Goal: Communication & Community: Answer question/provide support

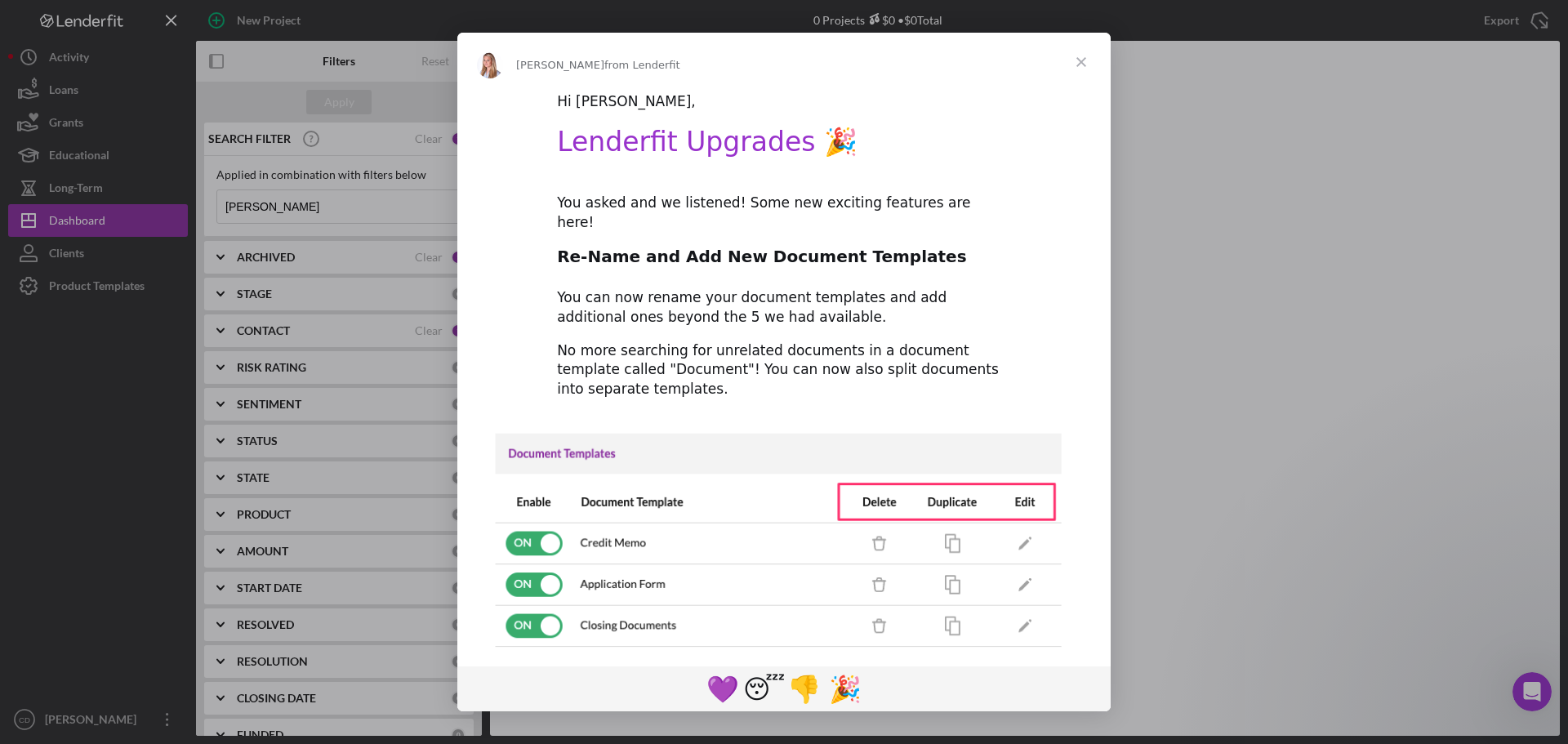
click at [1083, 60] on span "Close" at bounding box center [1081, 62] width 59 height 59
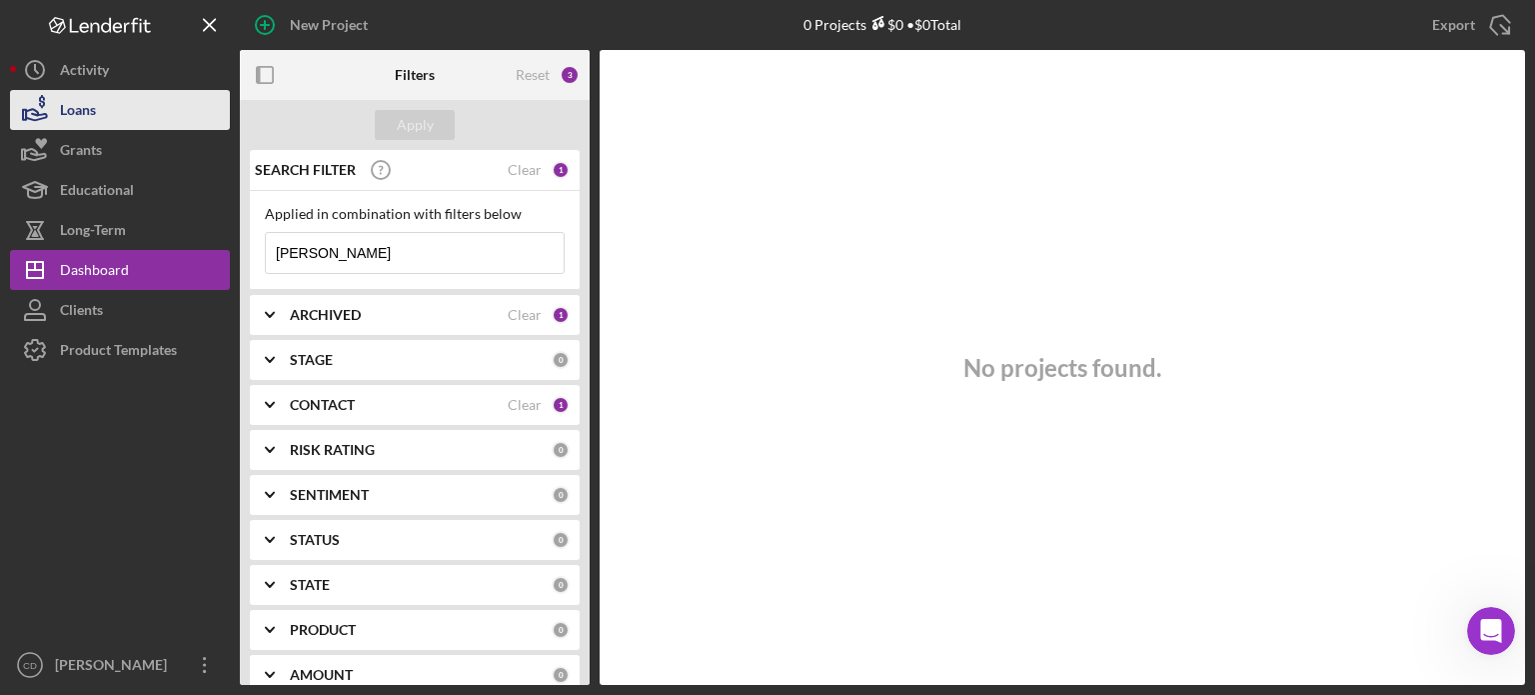
click at [77, 118] on div "Loans" at bounding box center [78, 112] width 36 height 45
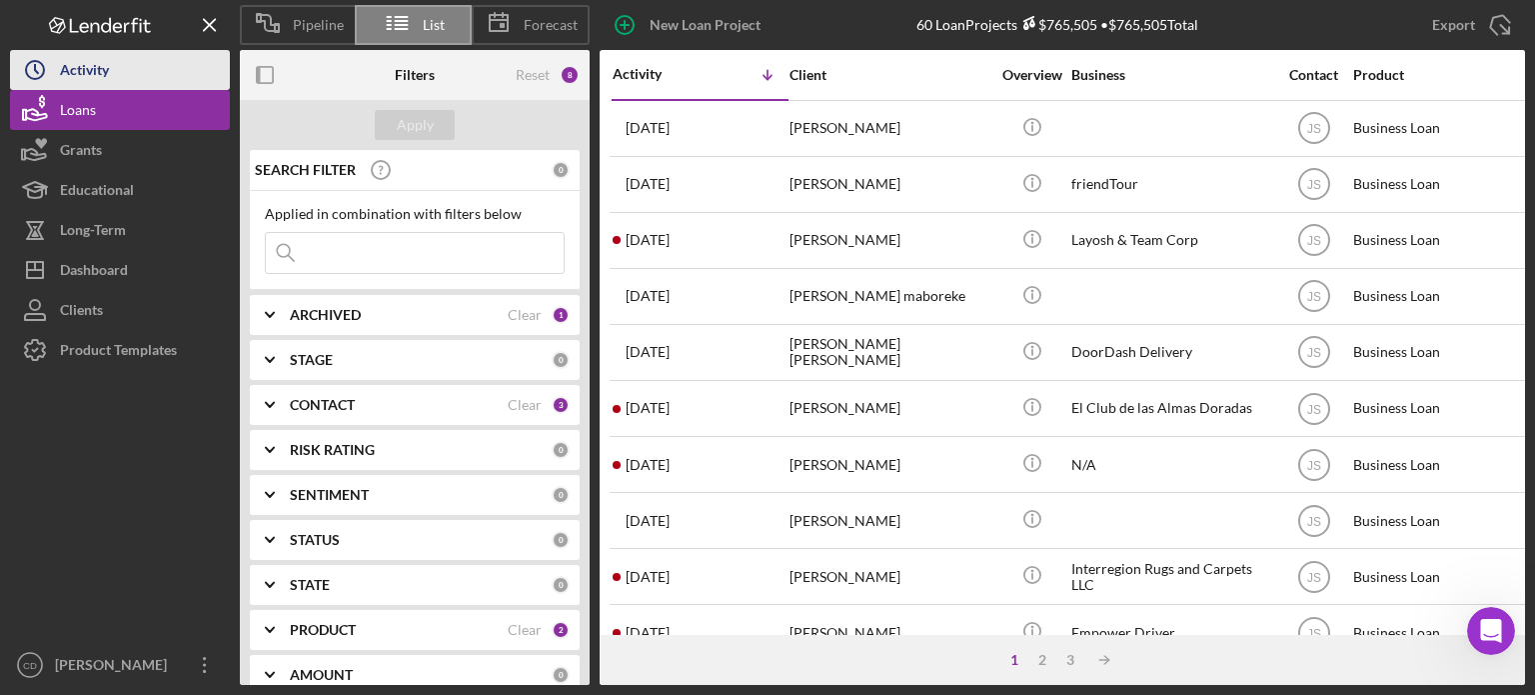
click at [64, 70] on div "Activity" at bounding box center [84, 72] width 49 height 45
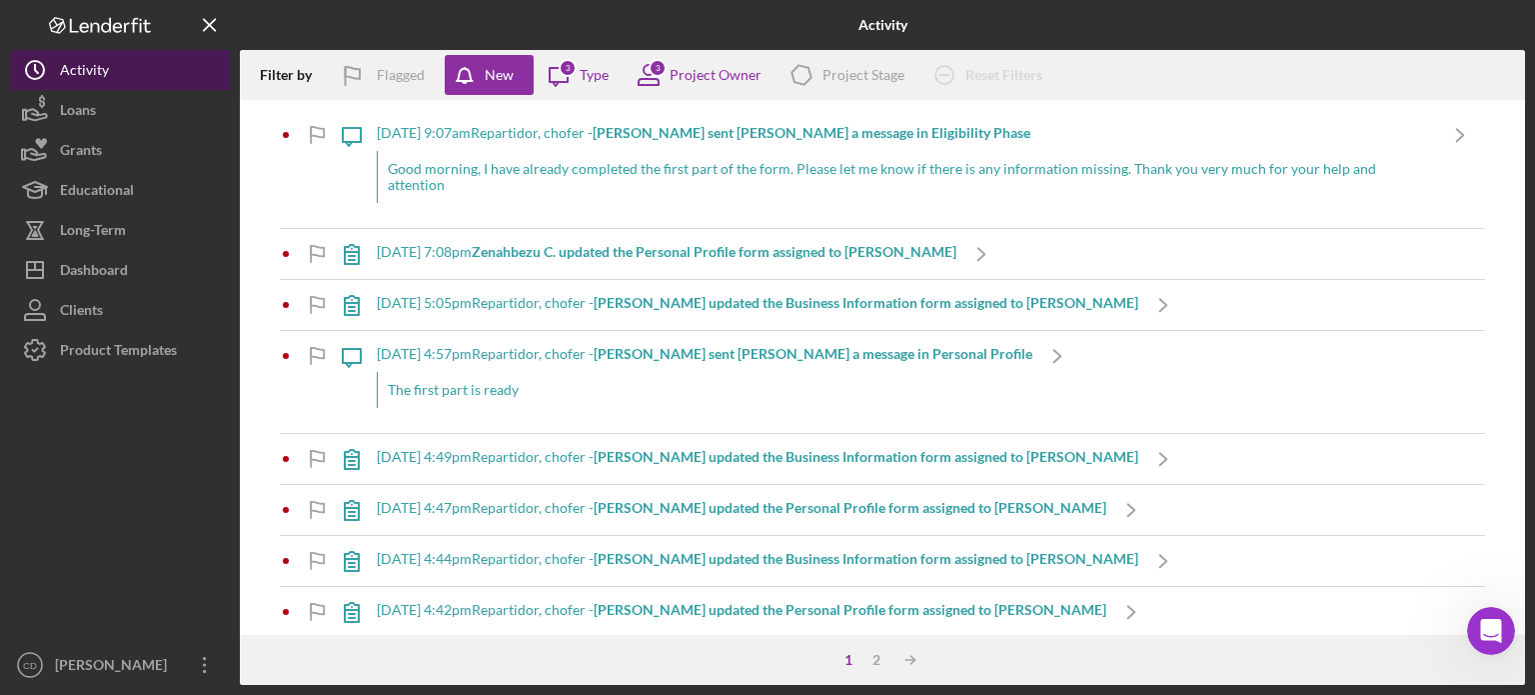
click at [94, 75] on div "Activity" at bounding box center [84, 72] width 49 height 45
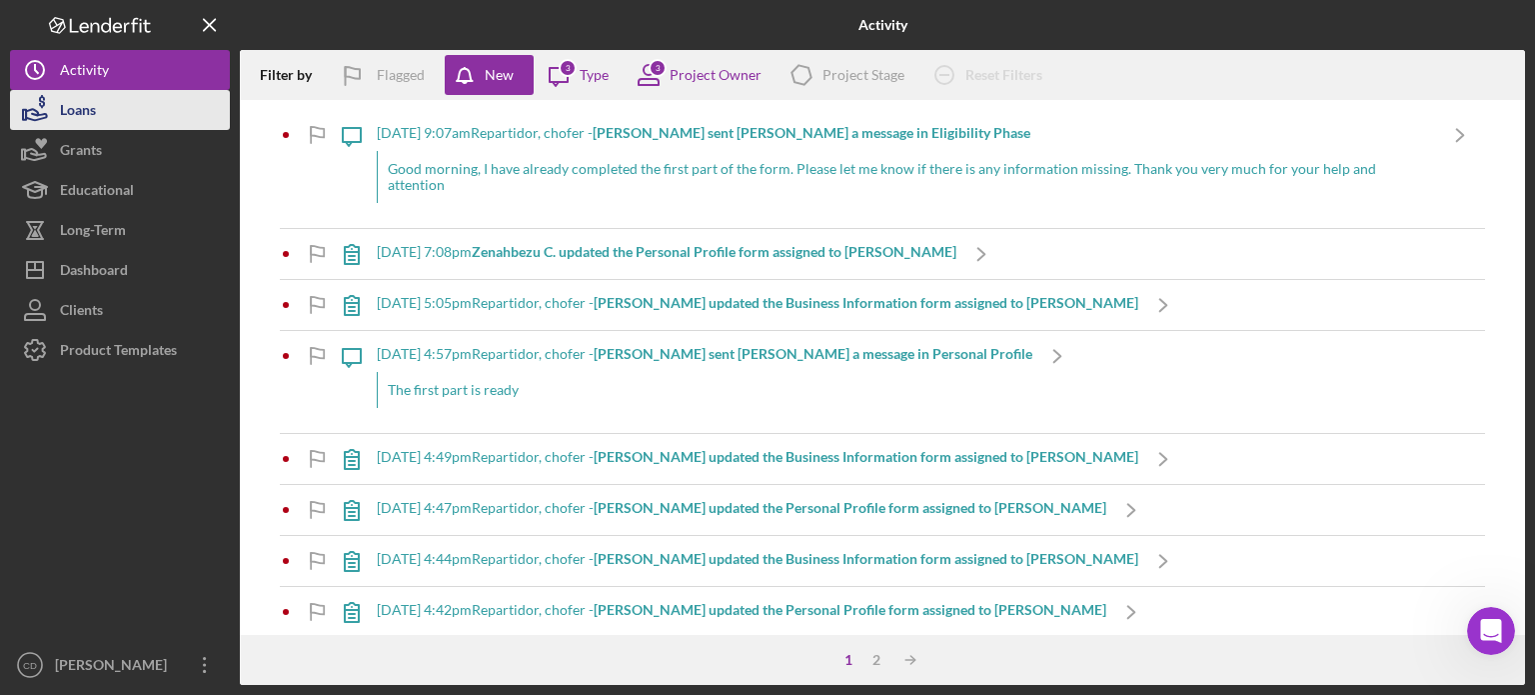
click at [130, 119] on button "Loans" at bounding box center [120, 110] width 220 height 40
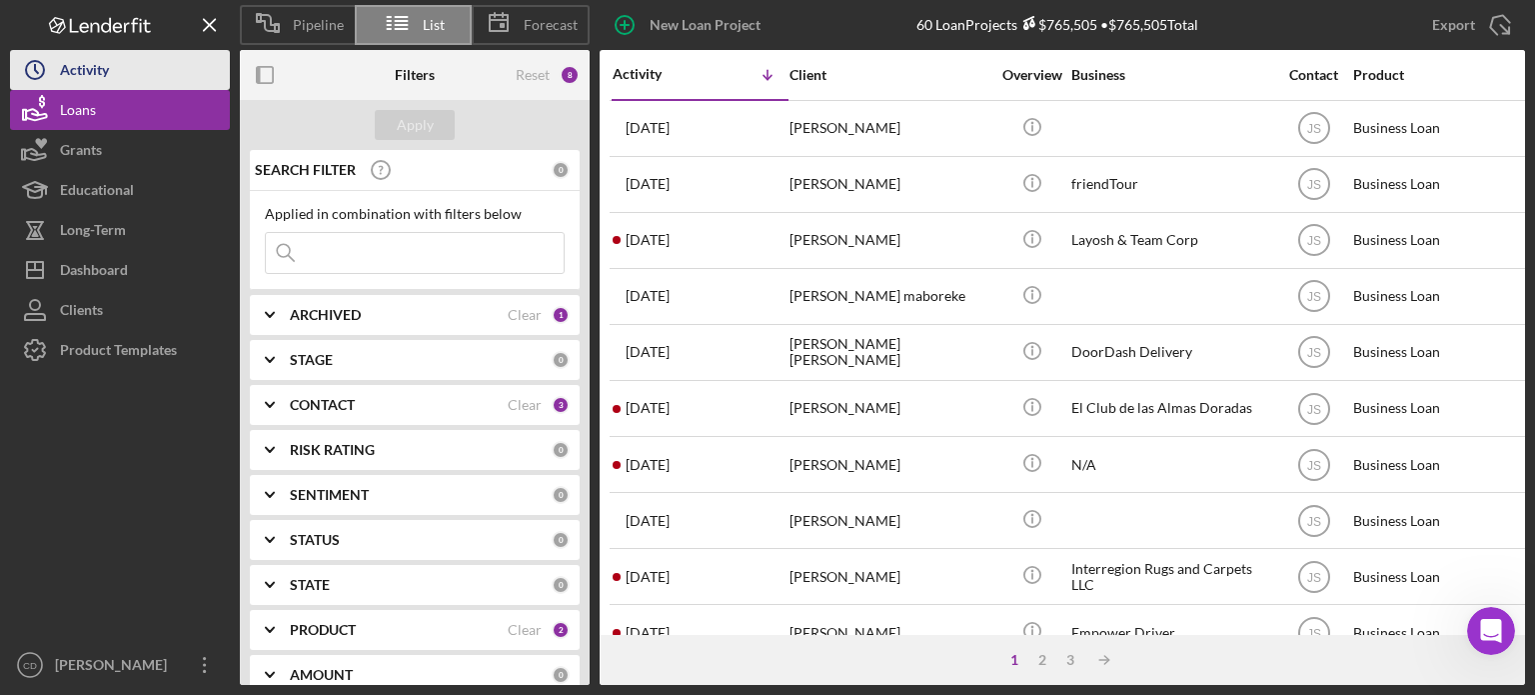
click at [110, 73] on button "Icon/History Activity" at bounding box center [120, 70] width 220 height 40
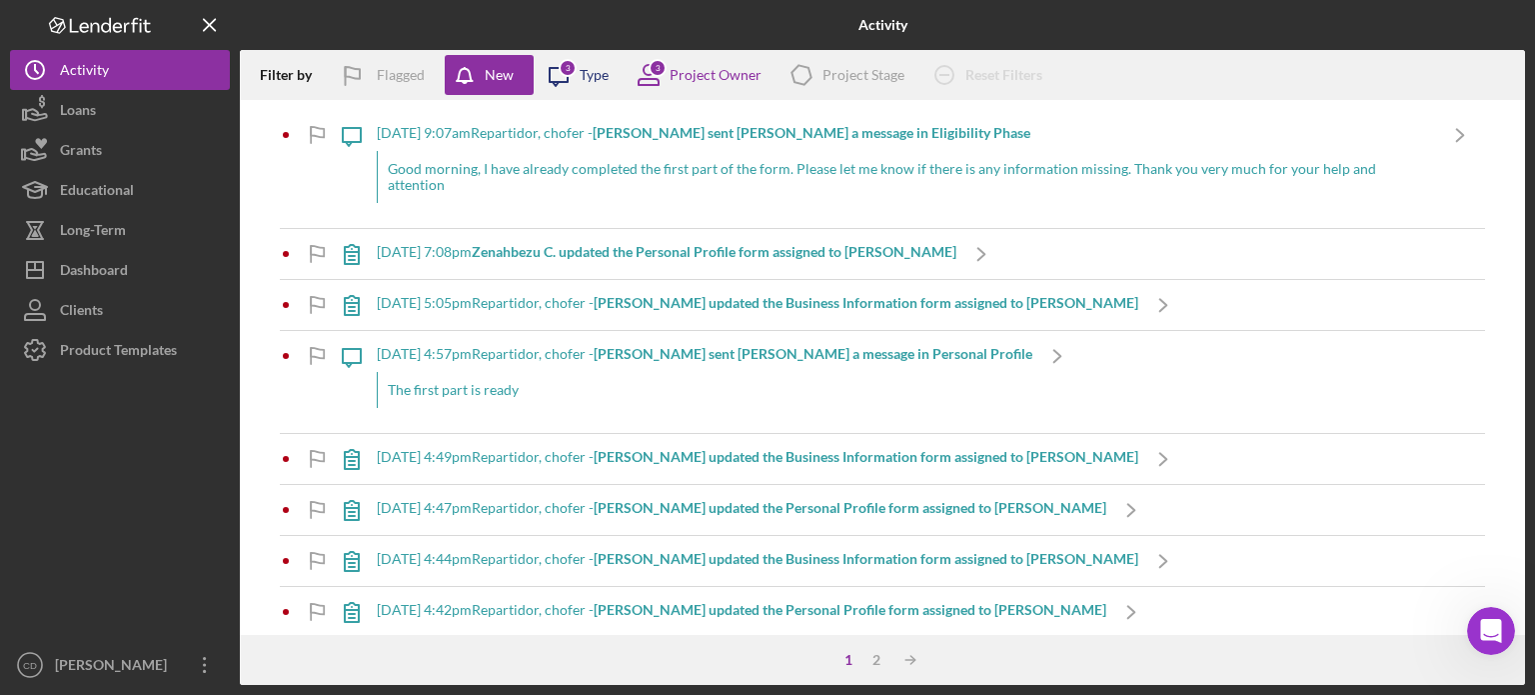
click at [594, 76] on div "Type" at bounding box center [594, 75] width 29 height 16
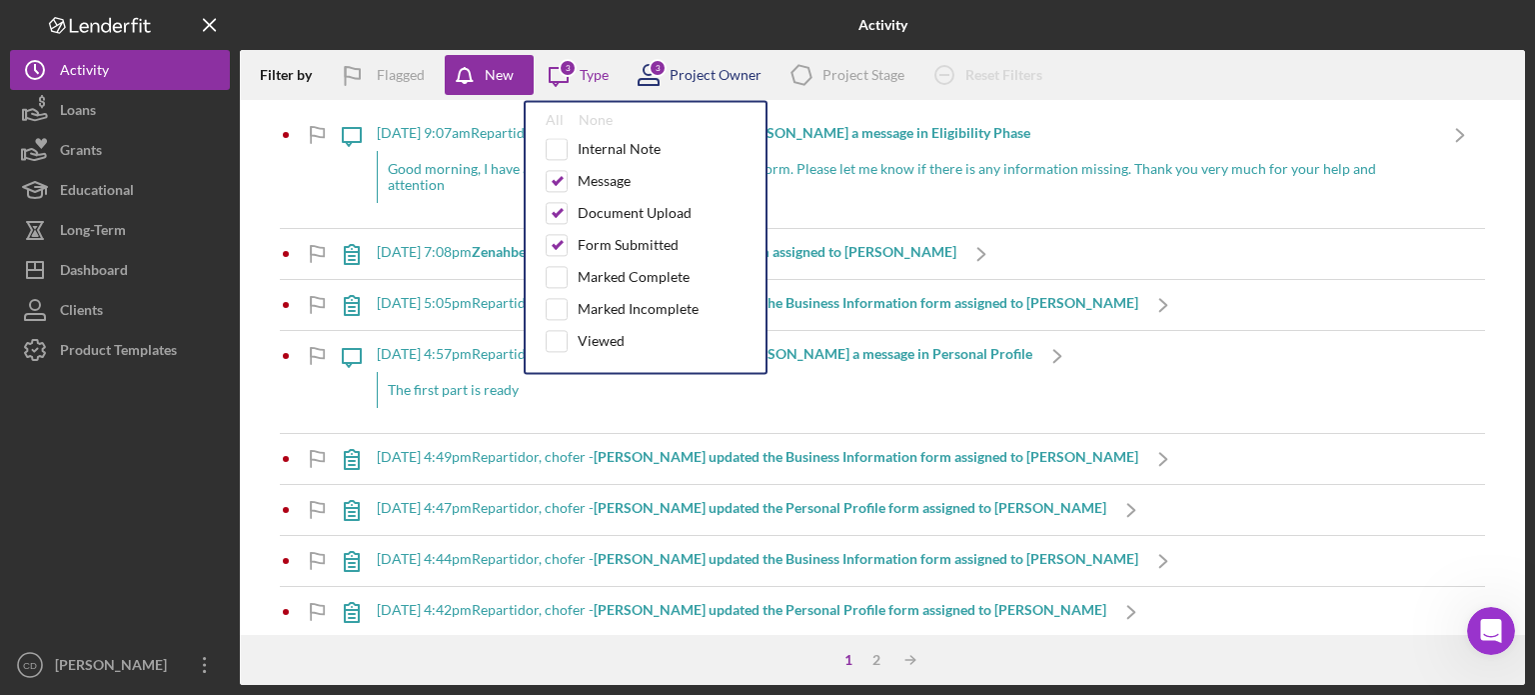
click at [748, 85] on div "3 Project Owner" at bounding box center [693, 75] width 138 height 50
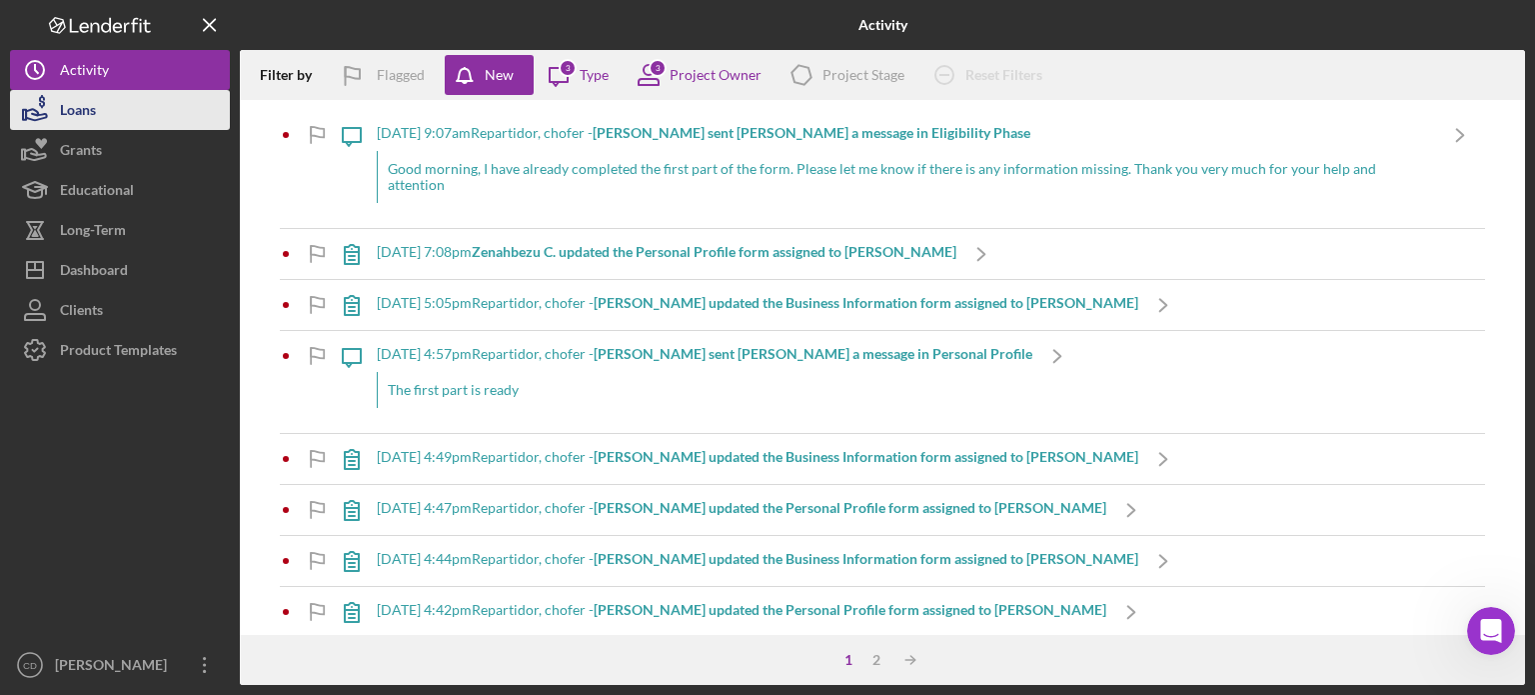
click at [101, 112] on button "Loans" at bounding box center [120, 110] width 220 height 40
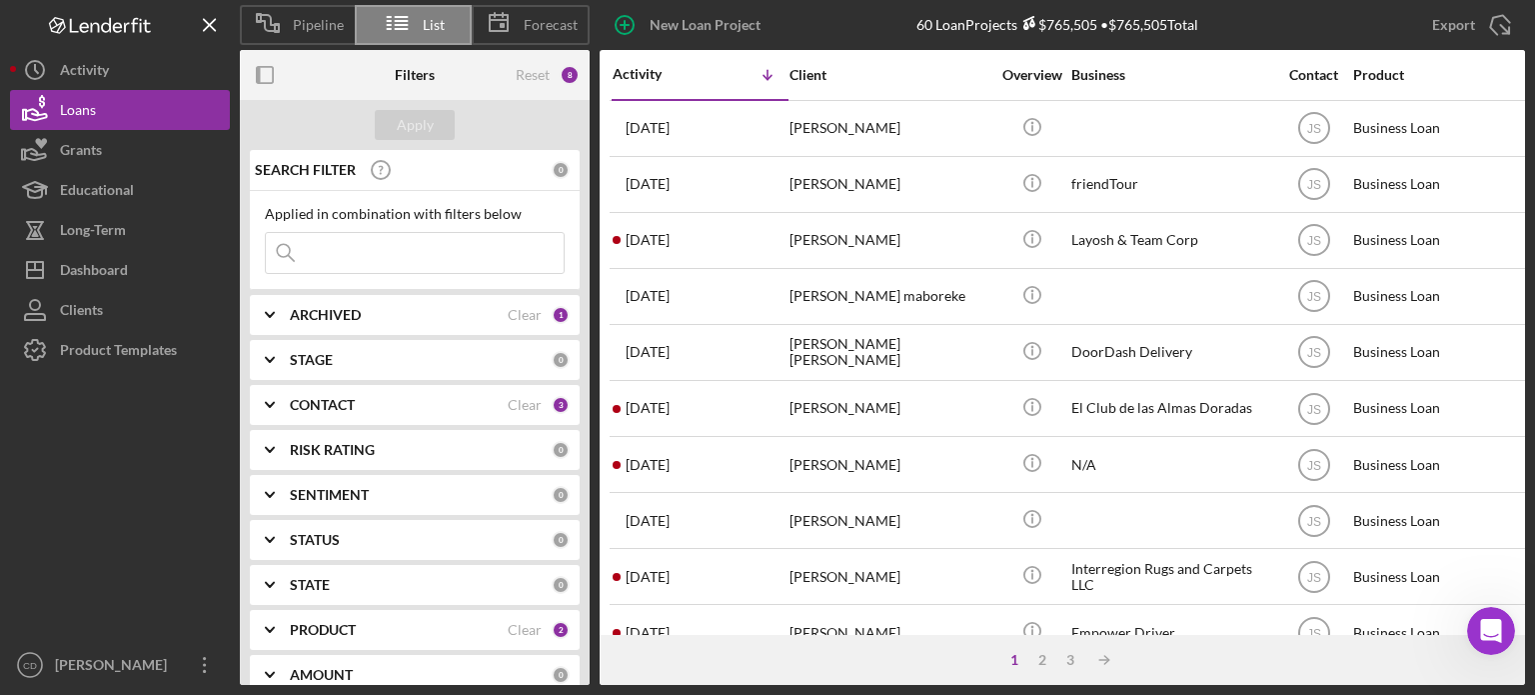
click at [762, 72] on icon "Icon/Table Sort Arrow" at bounding box center [768, 75] width 40 height 40
click at [640, 78] on div "Activity" at bounding box center [657, 74] width 88 height 16
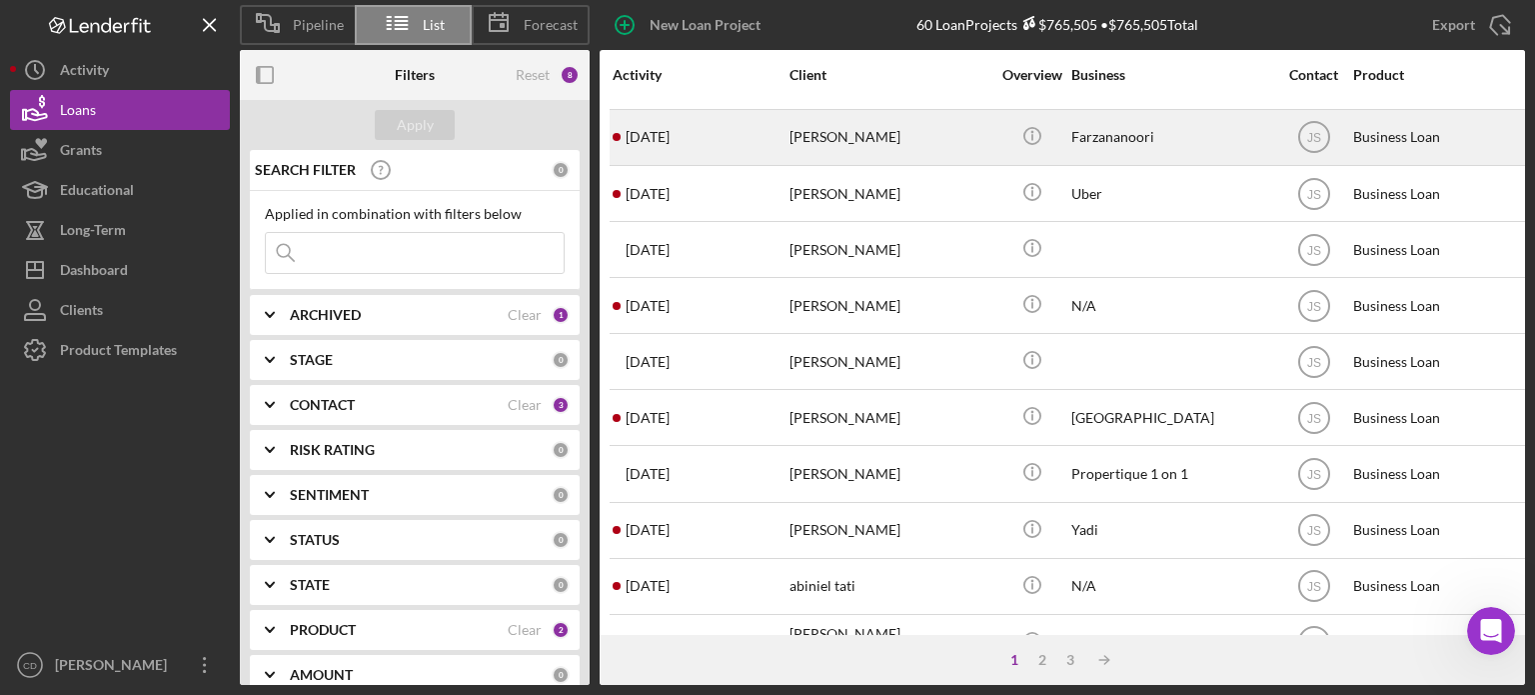
scroll to position [892, 0]
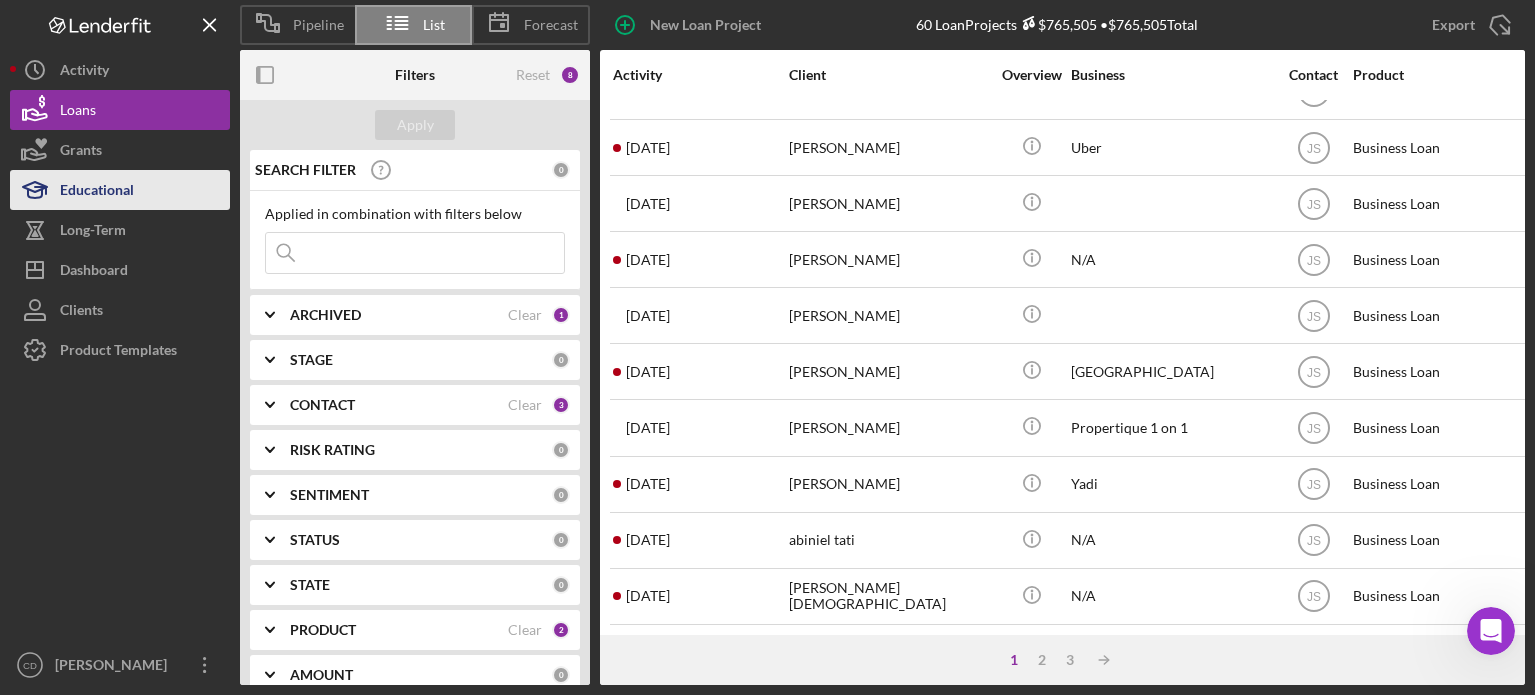
click at [119, 182] on div "Educational" at bounding box center [97, 192] width 74 height 45
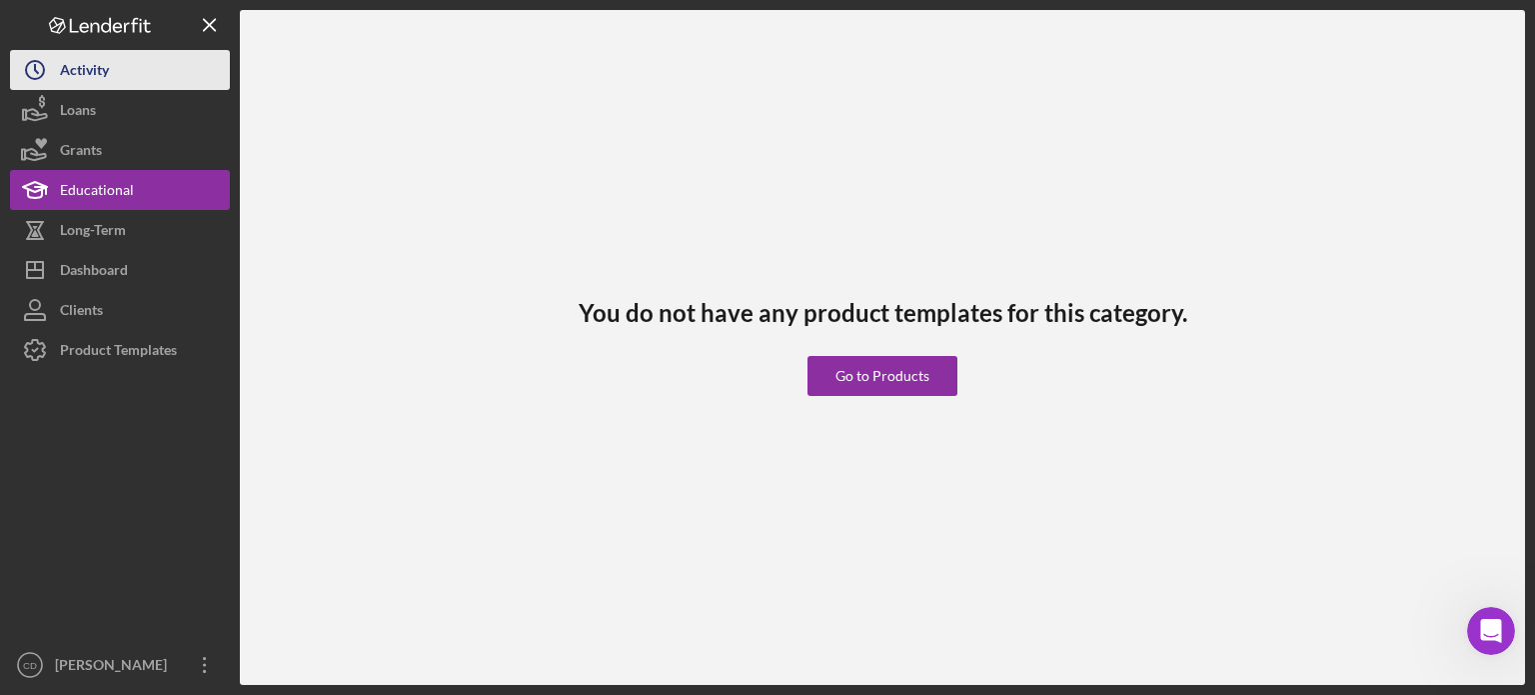
click at [64, 74] on div "Activity" at bounding box center [84, 72] width 49 height 45
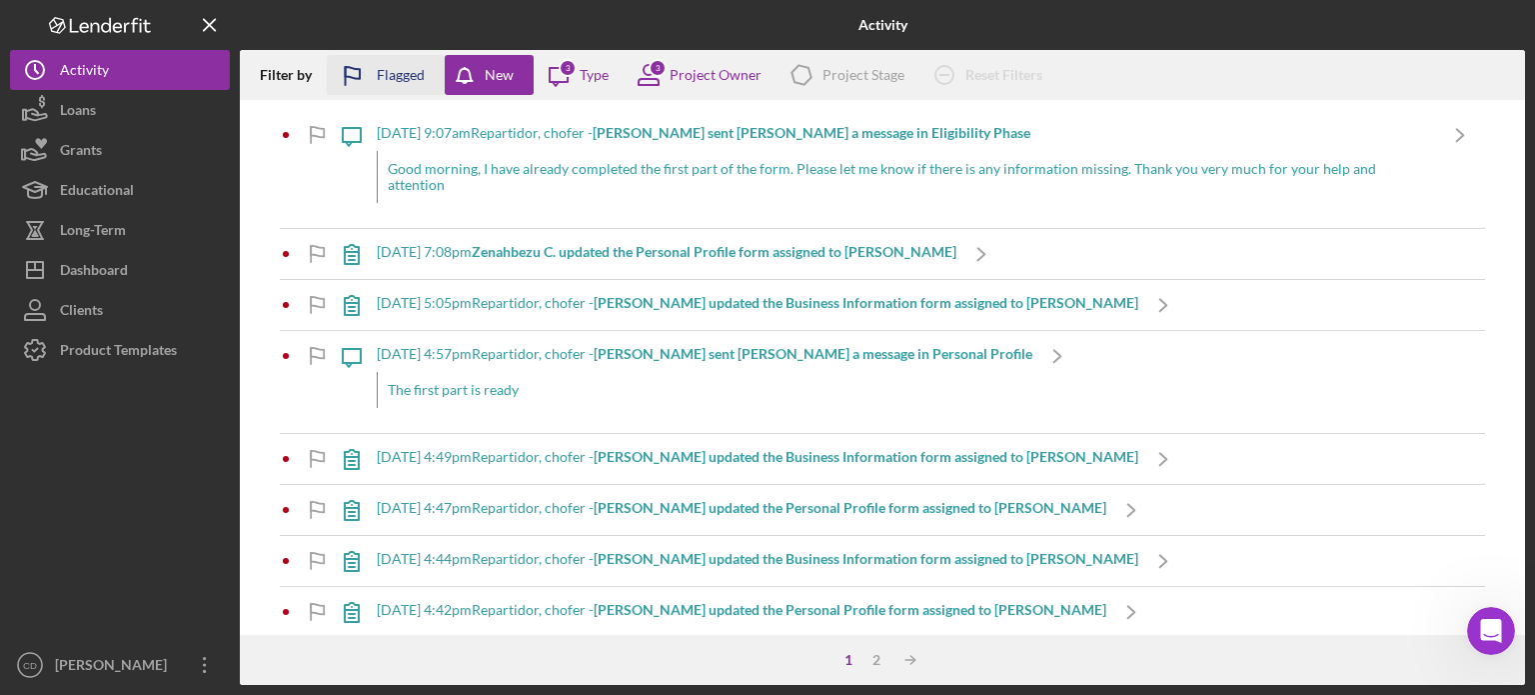
click at [399, 75] on div "Flagged" at bounding box center [401, 75] width 48 height 40
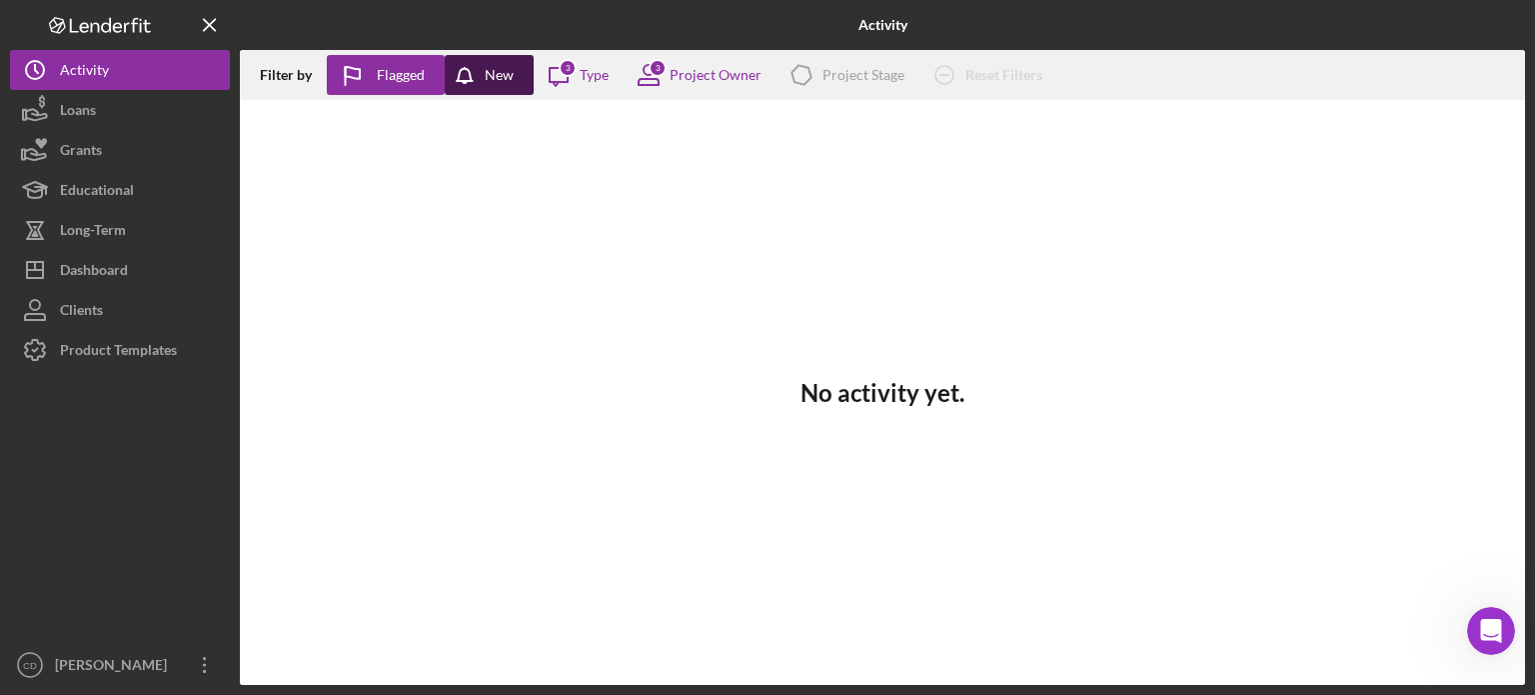
click at [481, 76] on icon "button" at bounding box center [470, 80] width 50 height 50
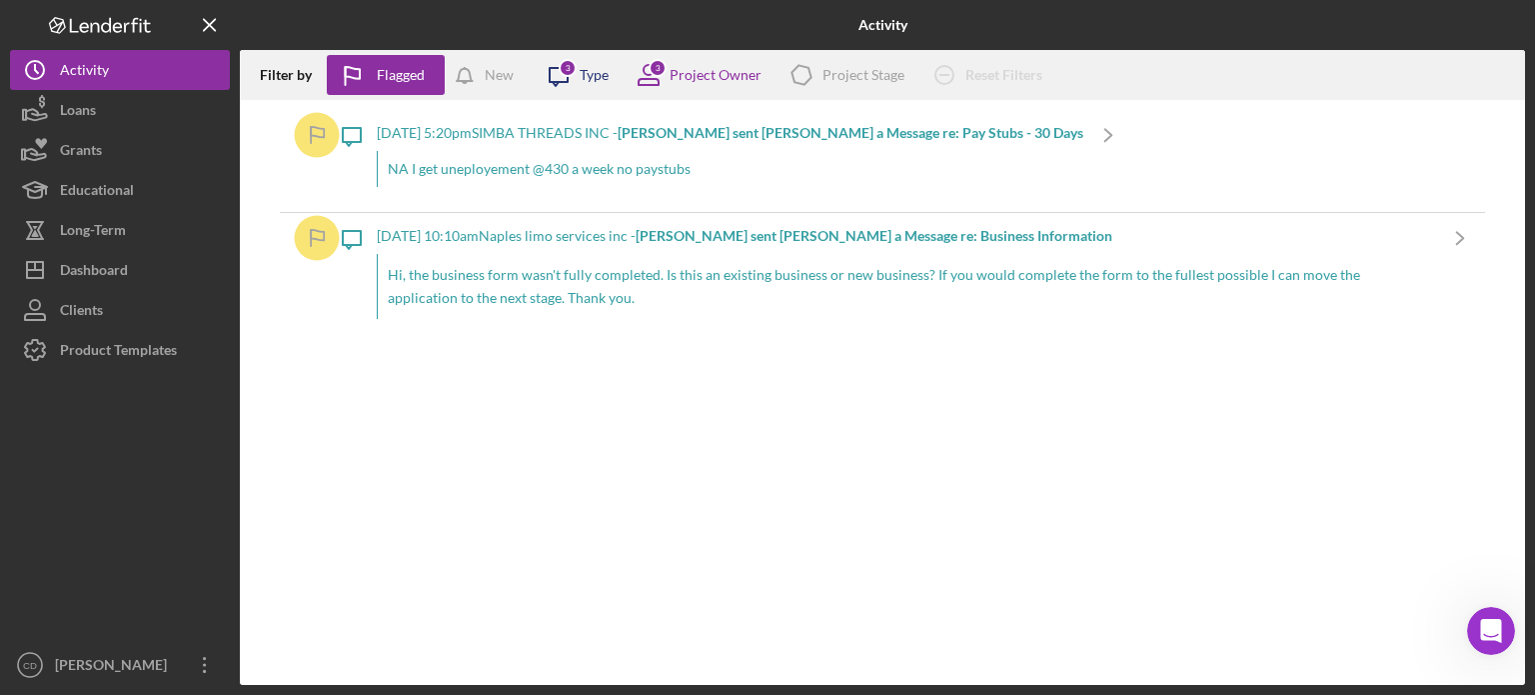
click at [576, 71] on icon "Icon/Message" at bounding box center [559, 75] width 50 height 50
click at [504, 73] on div "New" at bounding box center [499, 75] width 29 height 40
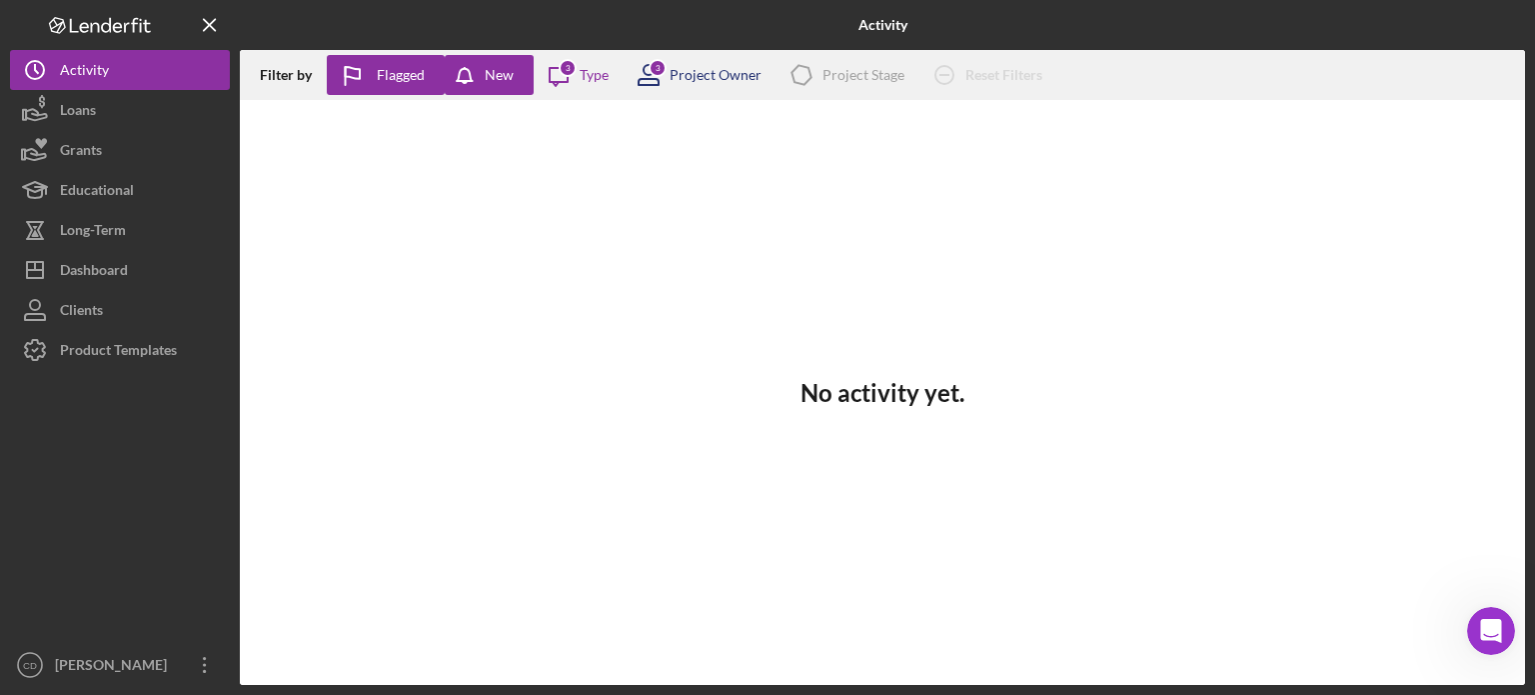
click at [677, 73] on div "Project Owner" at bounding box center [716, 75] width 92 height 16
click at [1040, 187] on div "No activity yet." at bounding box center [882, 392] width 1285 height 585
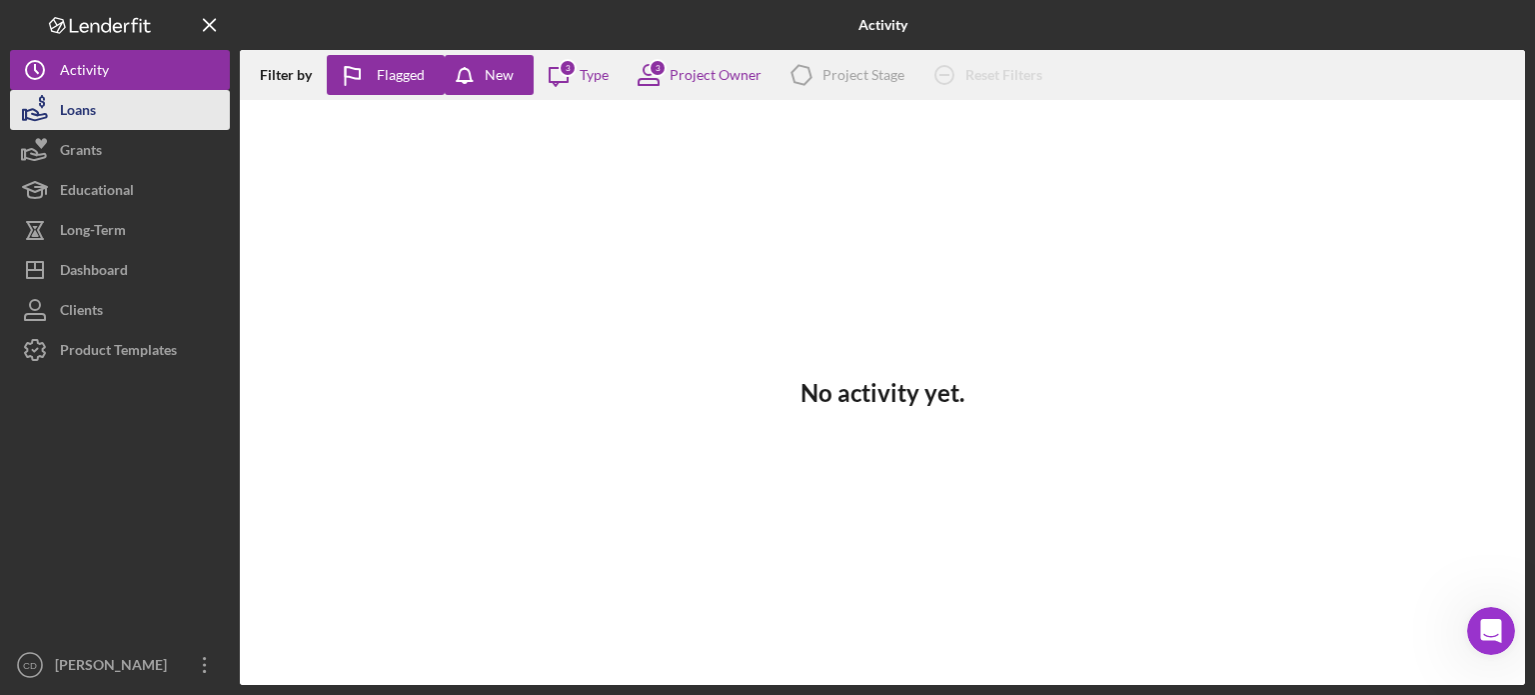
click at [110, 93] on button "Loans" at bounding box center [120, 110] width 220 height 40
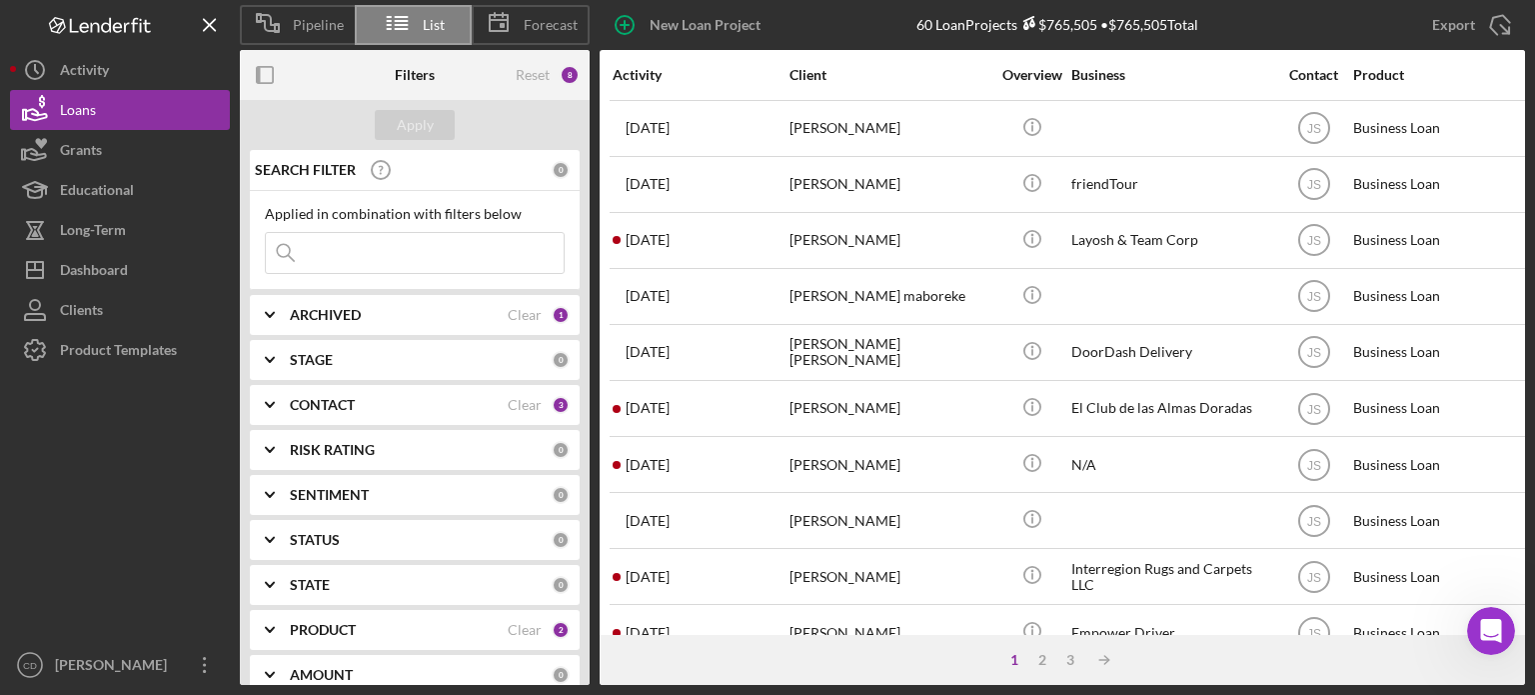
click at [108, 90] on link "Loans" at bounding box center [120, 110] width 220 height 40
click at [101, 62] on div "Activity" at bounding box center [84, 72] width 49 height 45
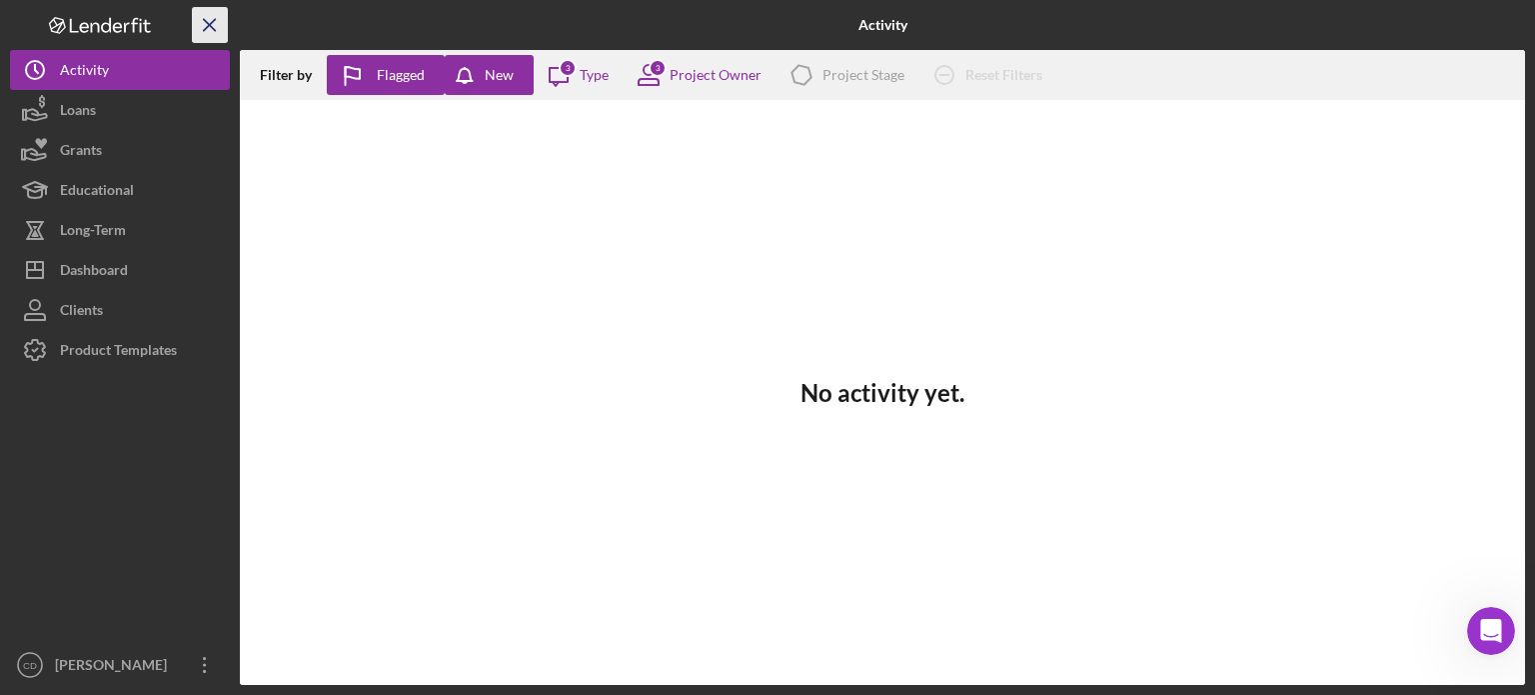
click at [215, 26] on icon "Icon/Menu Close" at bounding box center [210, 25] width 45 height 45
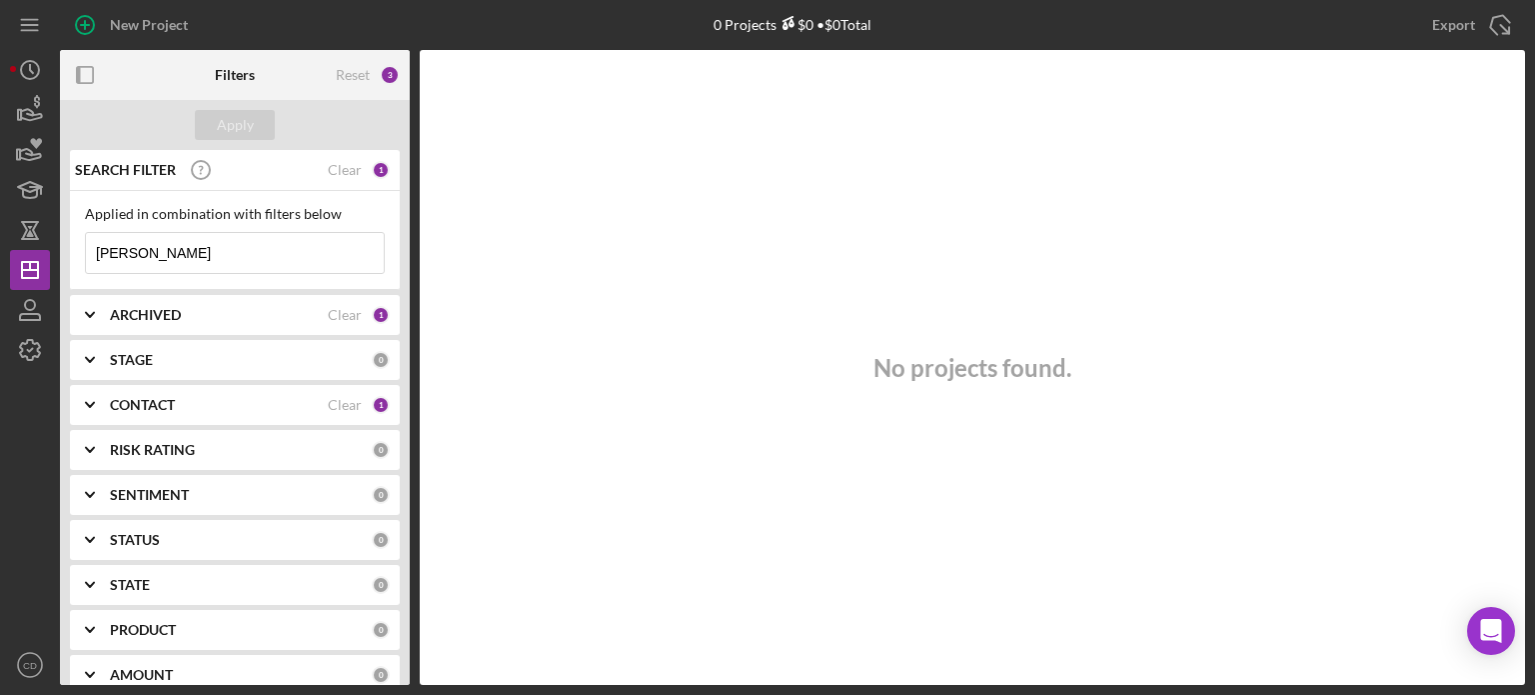
click at [259, 255] on input "[PERSON_NAME]" at bounding box center [235, 253] width 298 height 40
drag, startPoint x: 233, startPoint y: 248, endPoint x: 36, endPoint y: 248, distance: 196.9
click at [36, 248] on div "New Project 0 Projects $0 • $0 Total [PERSON_NAME] Export Icon/Export Filters R…" at bounding box center [767, 342] width 1515 height 685
type input "[PERSON_NAME]"
click at [16, 61] on icon "Icon/History" at bounding box center [30, 70] width 50 height 50
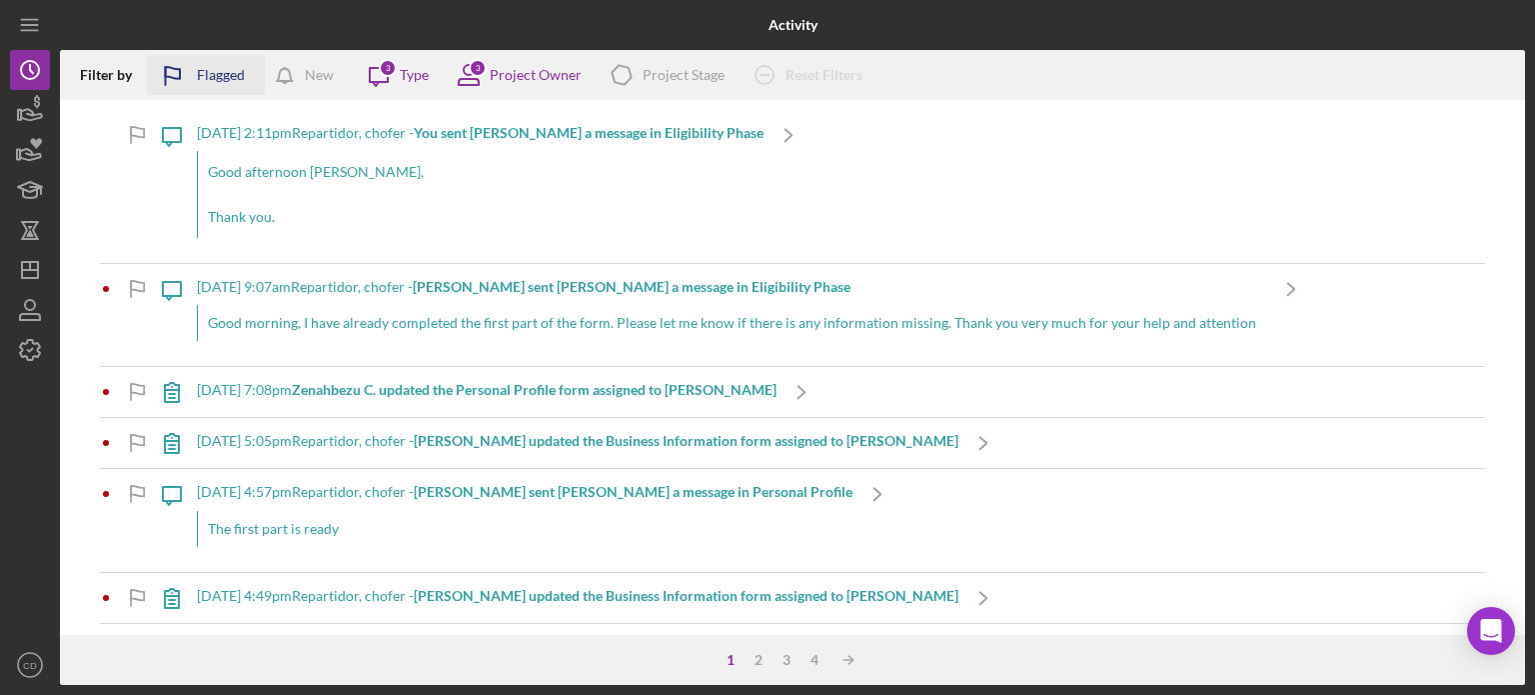
click at [208, 81] on div "Flagged" at bounding box center [221, 75] width 48 height 40
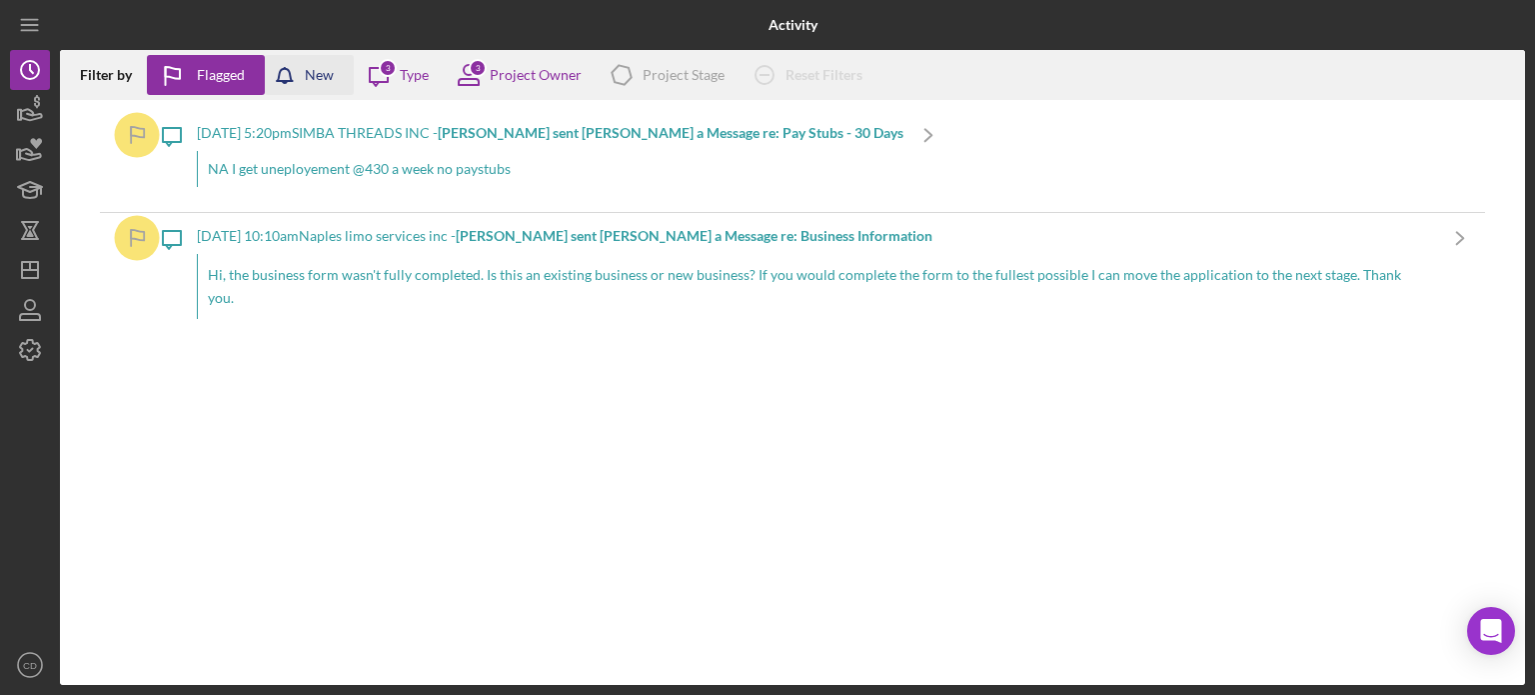
click at [308, 81] on div "New" at bounding box center [319, 75] width 29 height 40
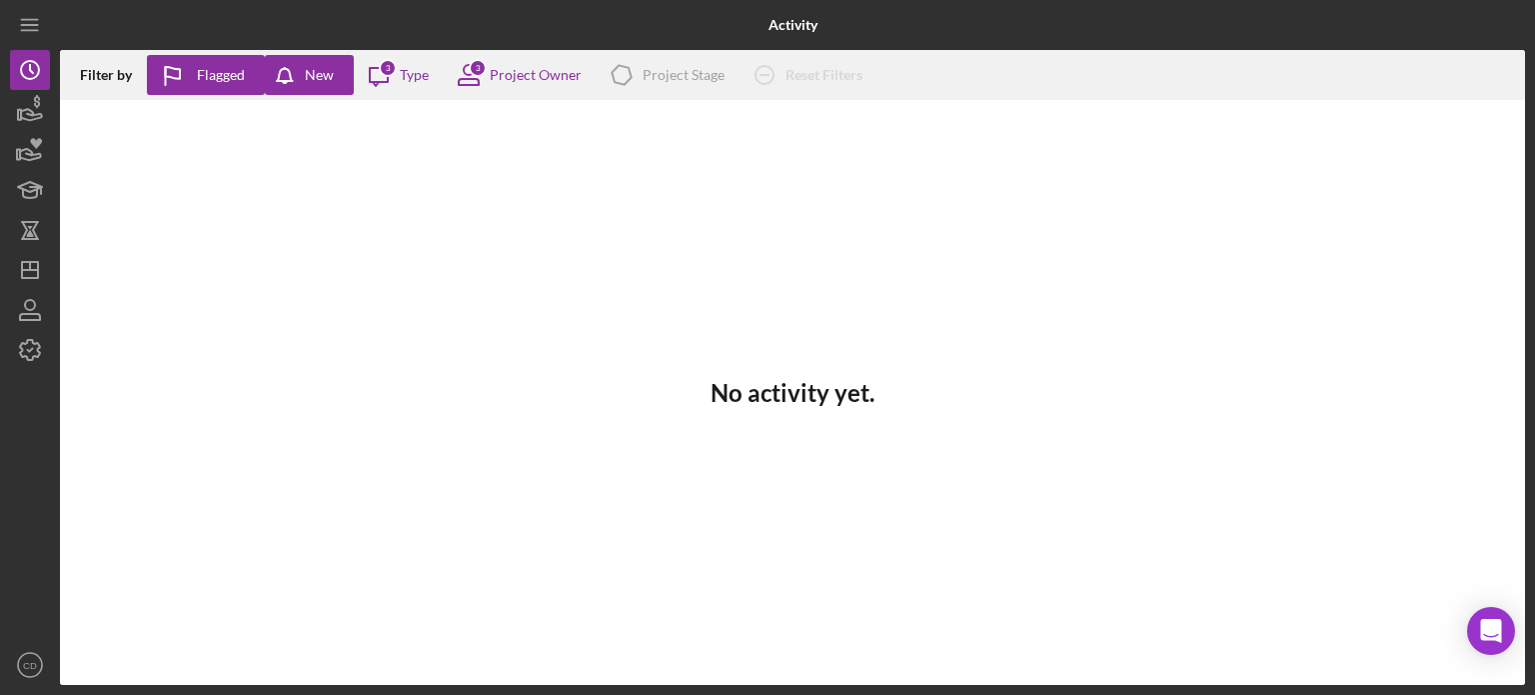
click at [135, 68] on div "Filter by" at bounding box center [113, 75] width 67 height 16
click at [96, 89] on div "Filter by Flagged New Icon/Message 3 Type 3 Project Owner Icon/Product Project …" at bounding box center [792, 75] width 1465 height 50
click at [103, 71] on div "Filter by" at bounding box center [113, 75] width 67 height 16
click at [325, 75] on div "New" at bounding box center [319, 75] width 29 height 40
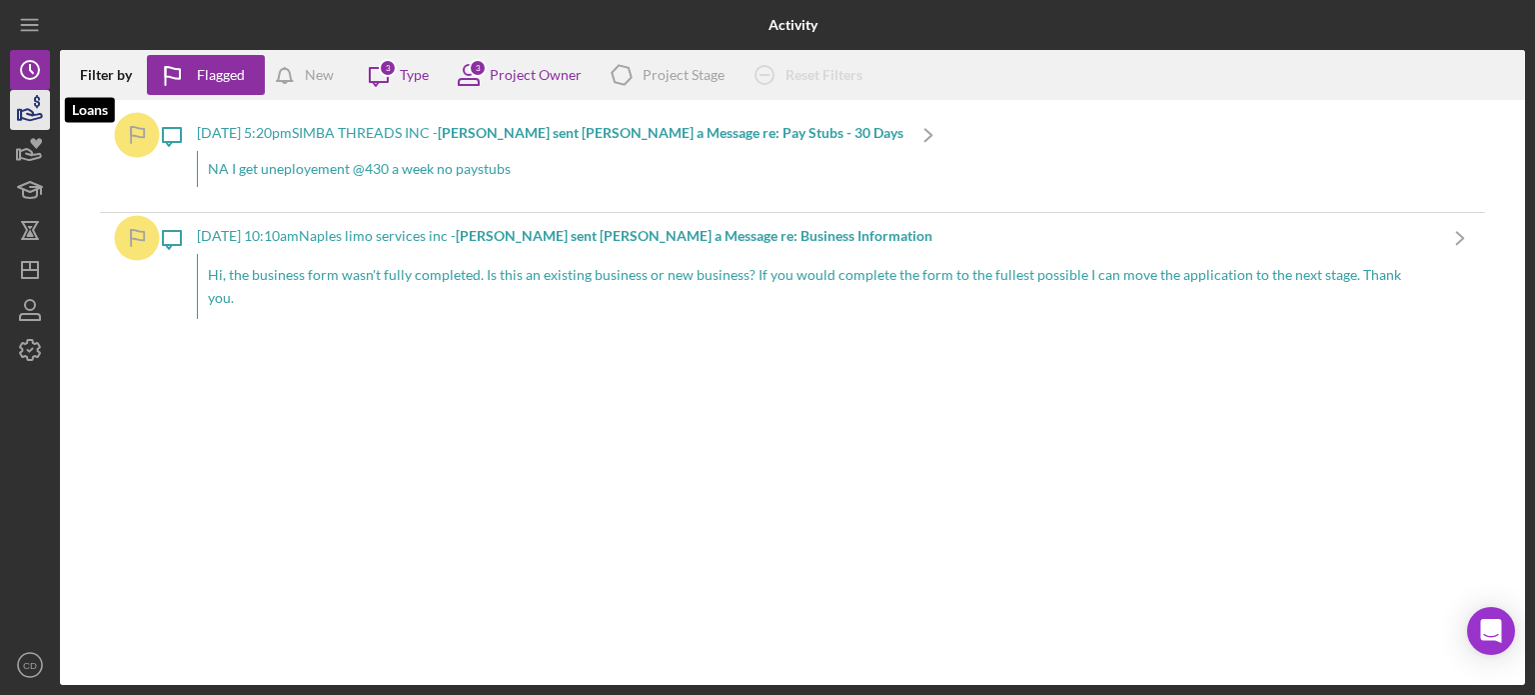
click at [46, 111] on icon "button" at bounding box center [30, 110] width 50 height 50
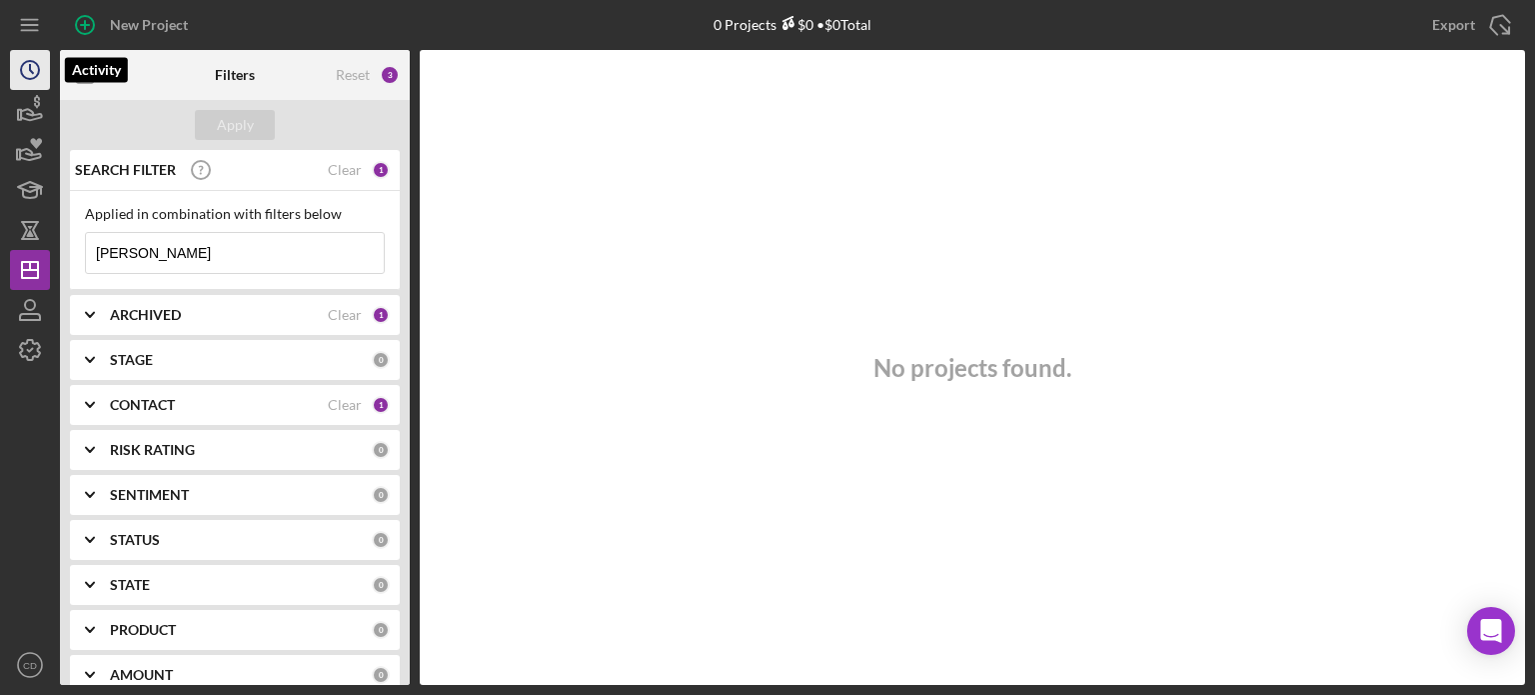
click at [24, 67] on icon "Icon/History" at bounding box center [30, 70] width 50 height 50
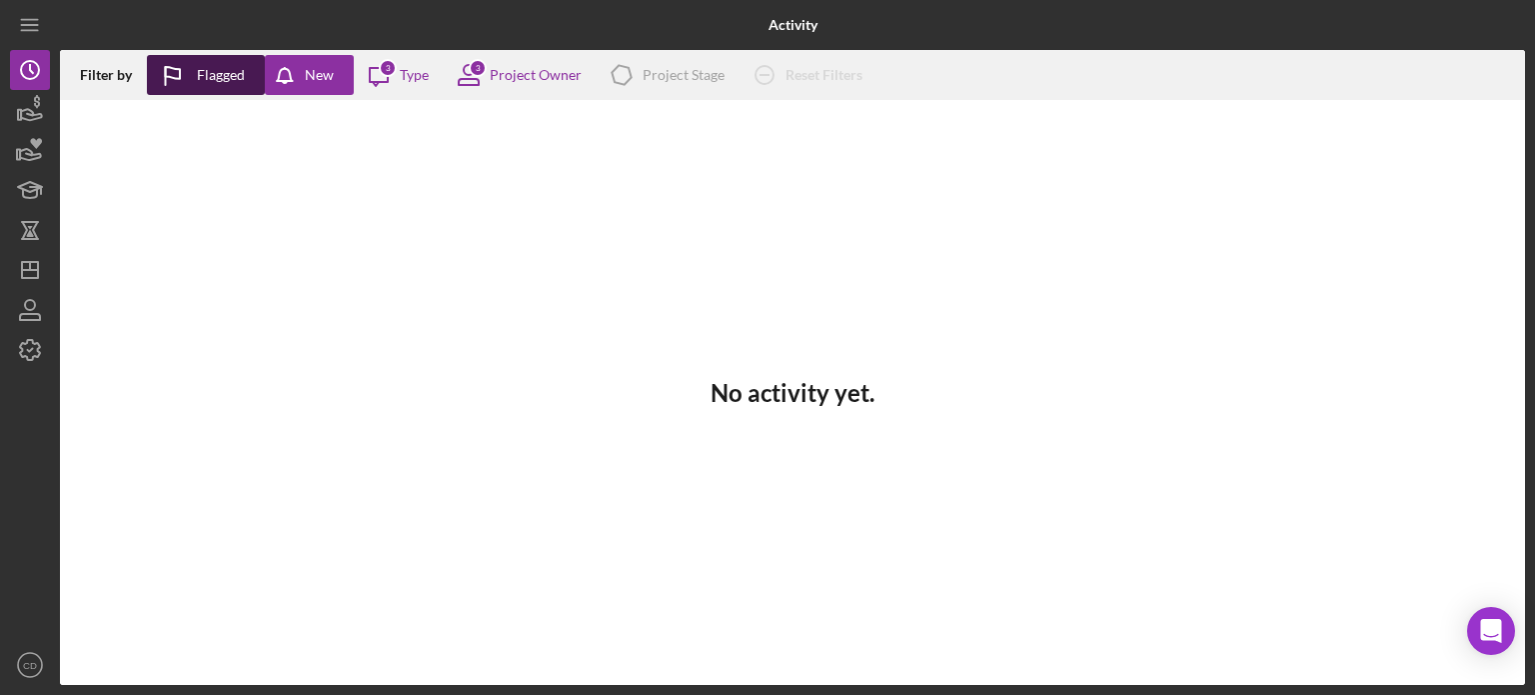
click at [198, 72] on div "Flagged" at bounding box center [221, 75] width 48 height 40
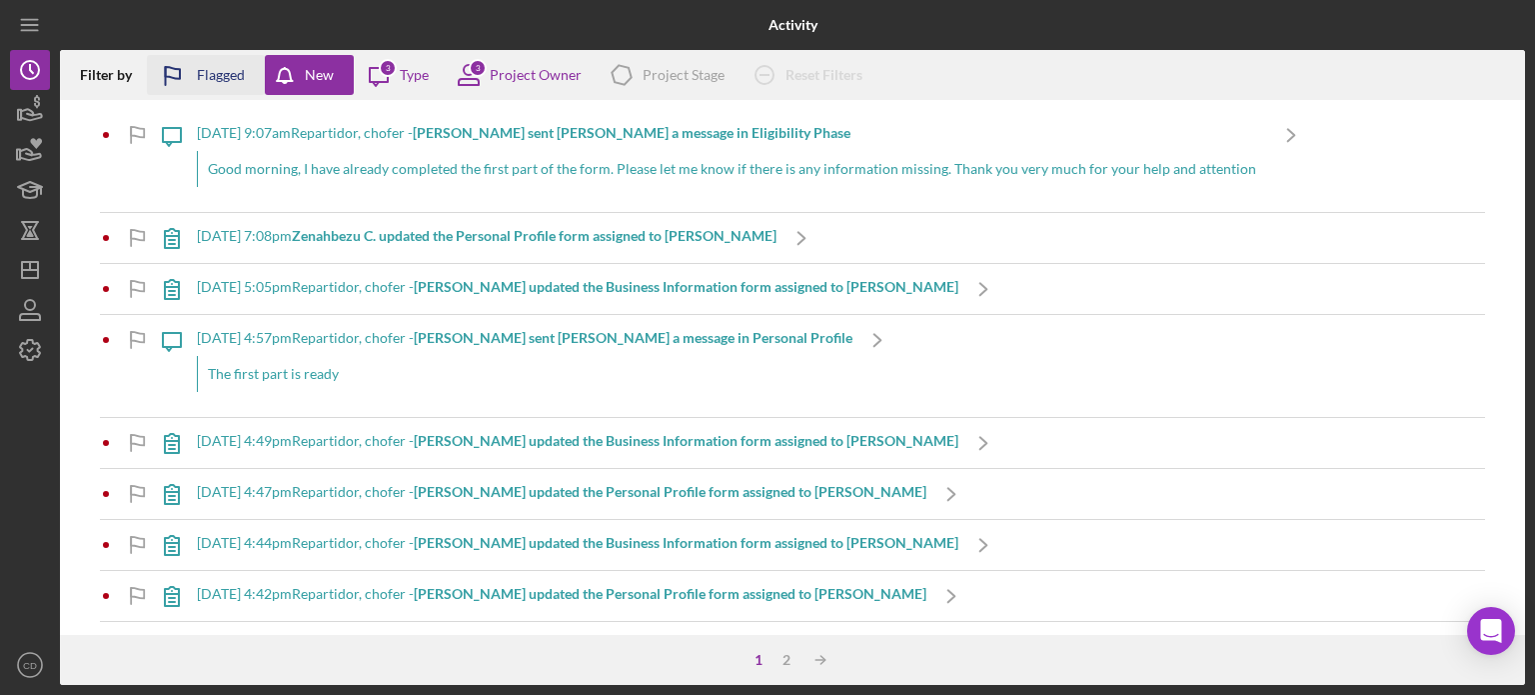
click at [213, 76] on div "Flagged" at bounding box center [221, 75] width 48 height 40
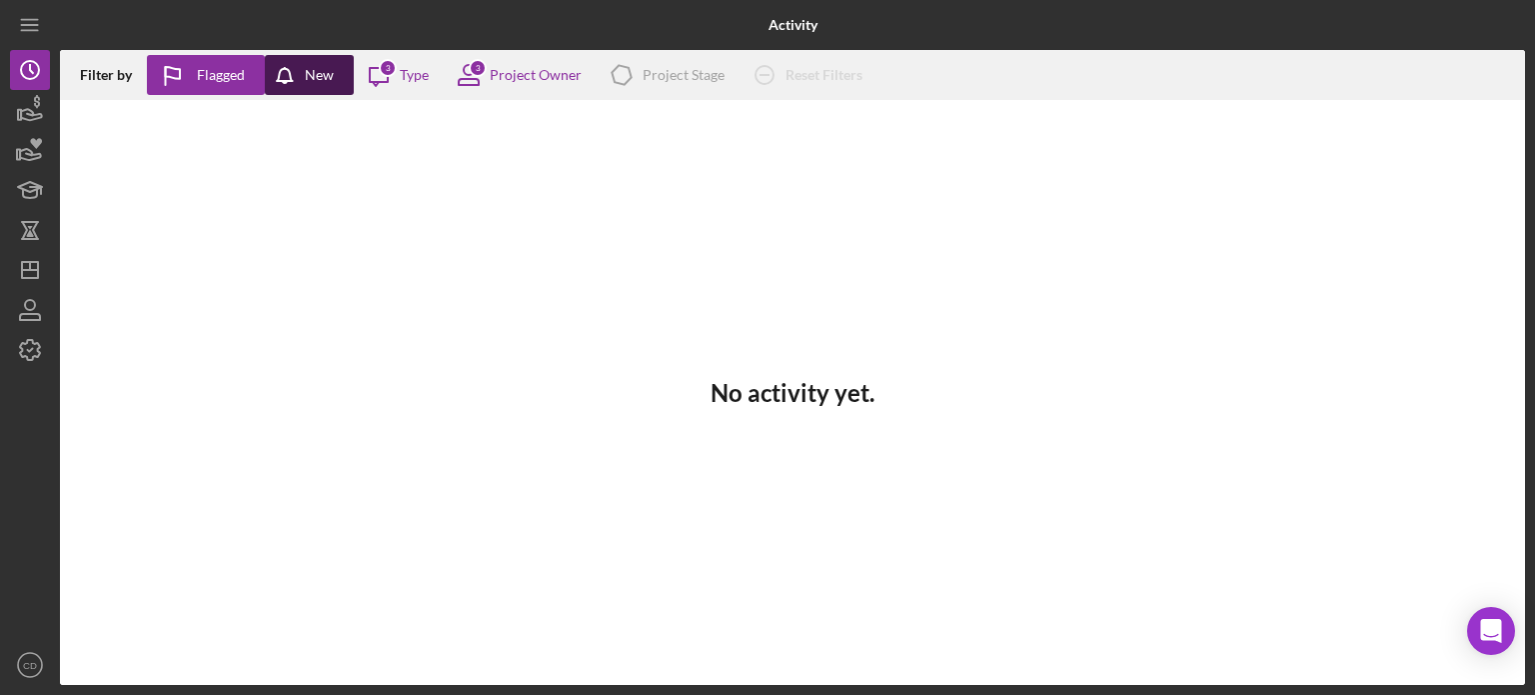
click at [285, 76] on icon "button" at bounding box center [290, 80] width 50 height 50
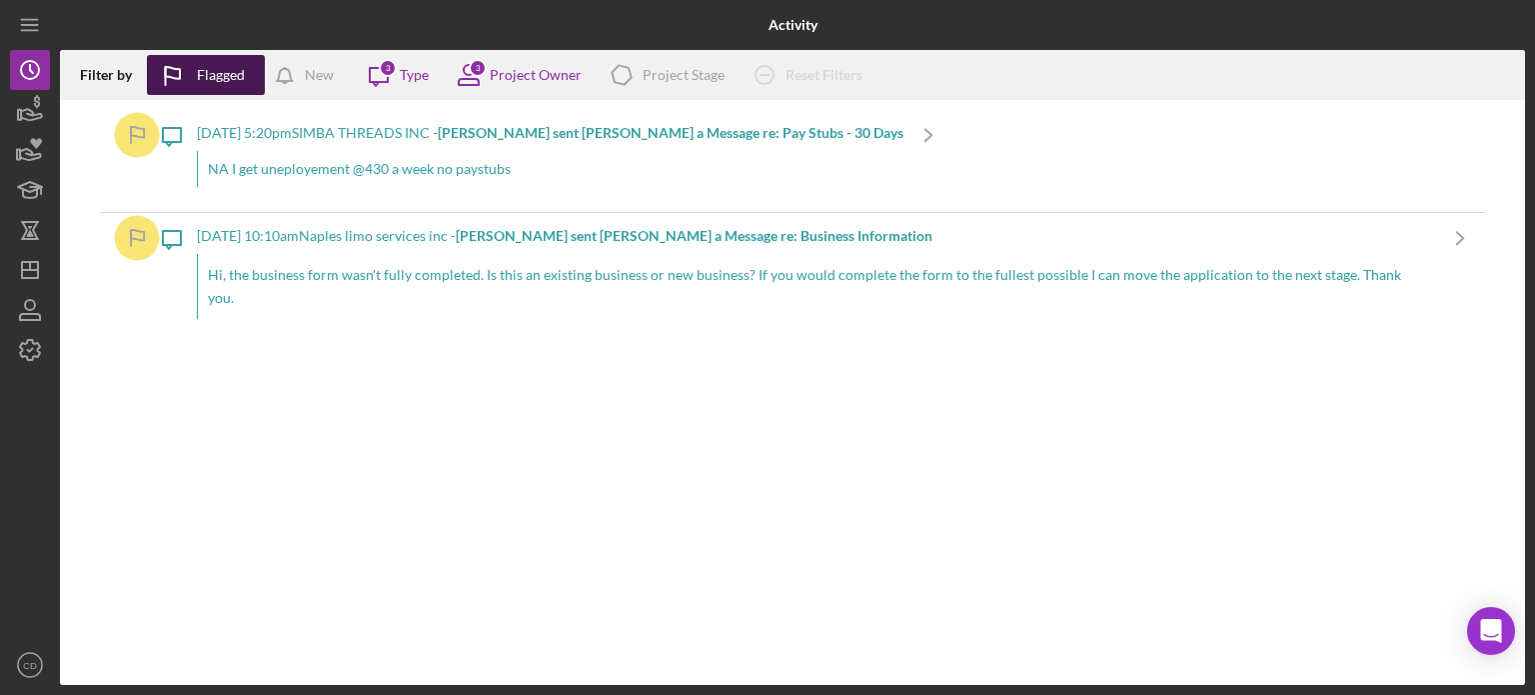
click at [233, 75] on div "Flagged" at bounding box center [221, 75] width 48 height 40
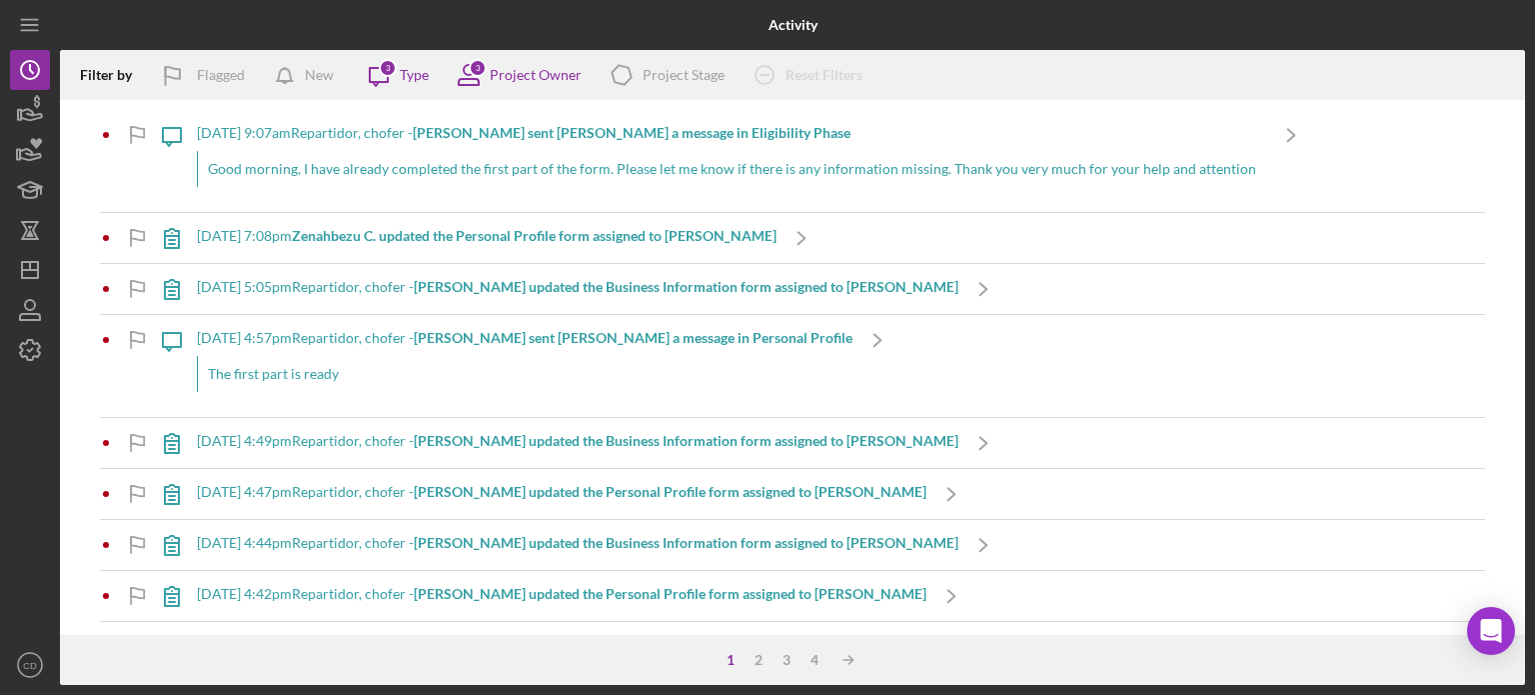
click at [476, 130] on b "[PERSON_NAME] sent [PERSON_NAME] a message in Eligibility Phase" at bounding box center [632, 132] width 438 height 17
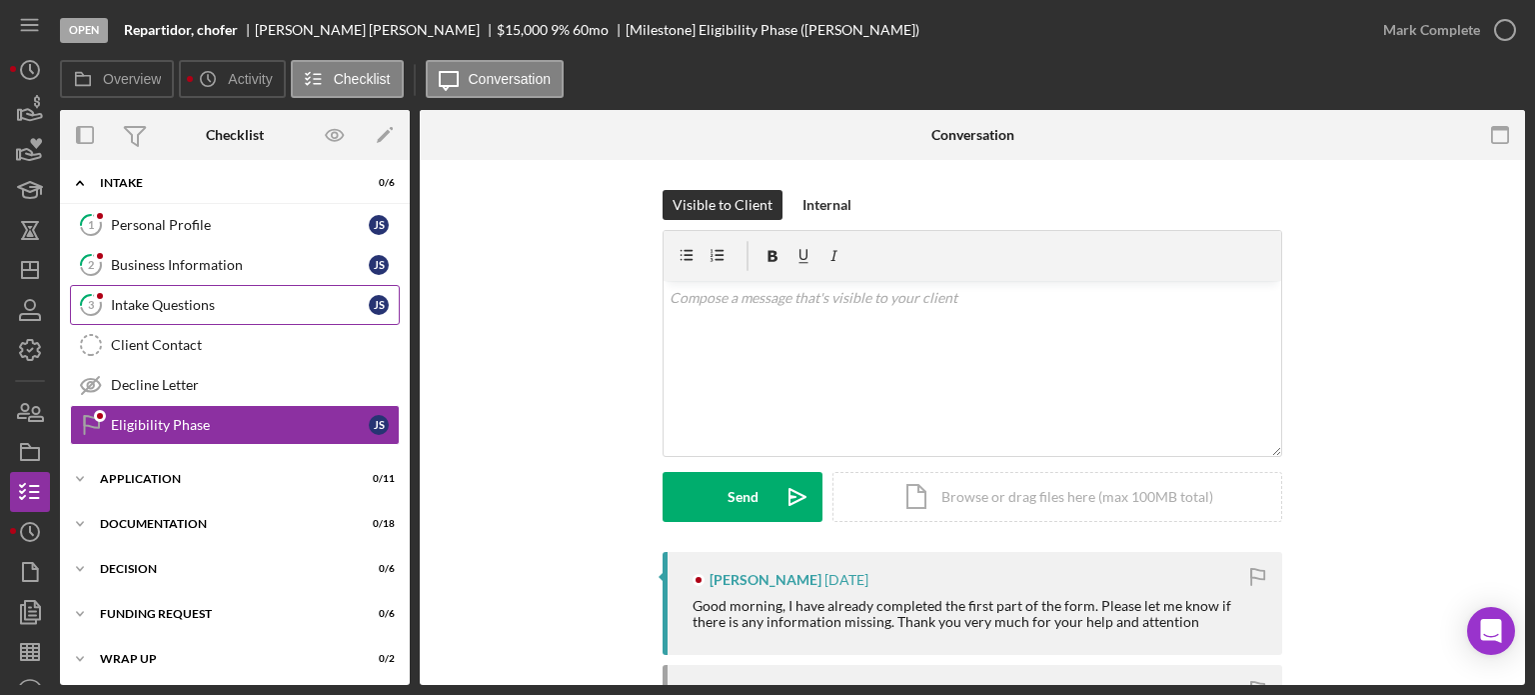
click at [159, 306] on div "Intake Questions" at bounding box center [240, 305] width 258 height 16
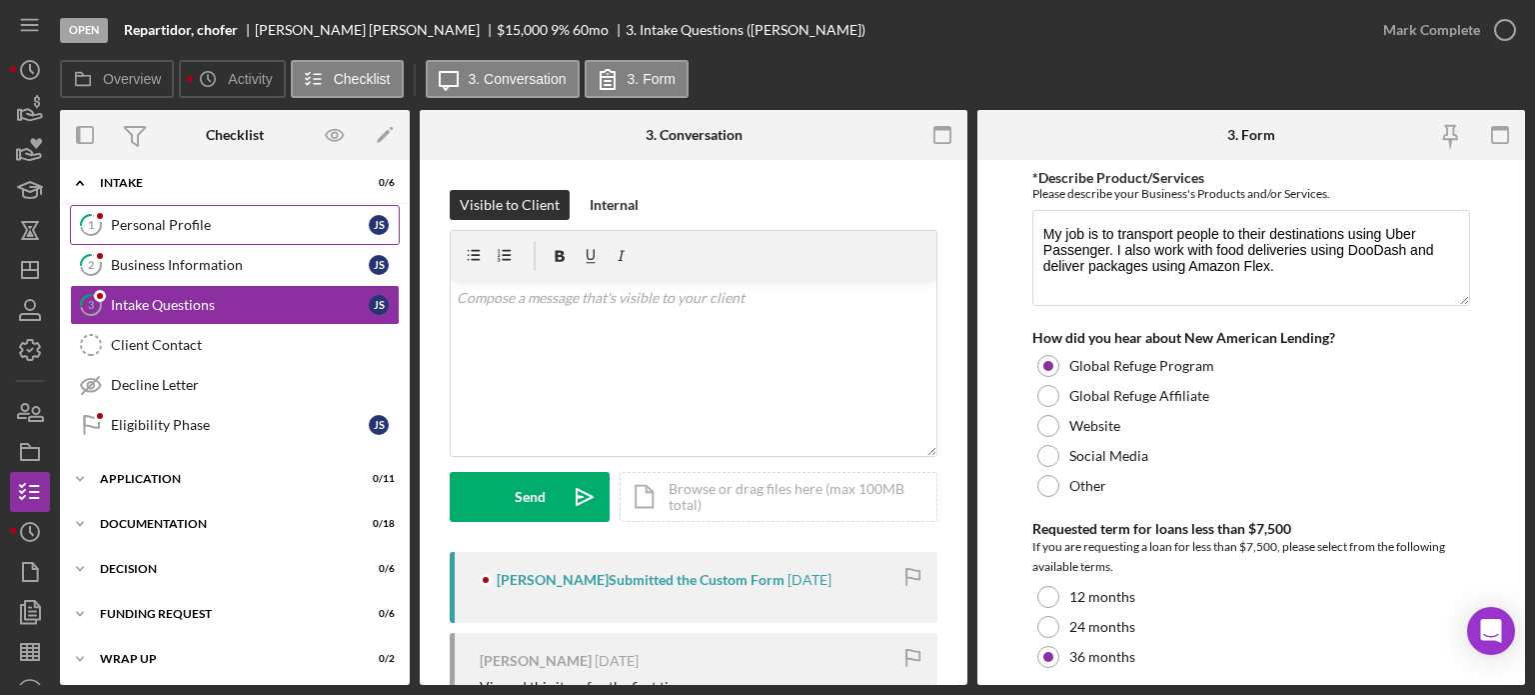
click at [170, 235] on link "1 Personal Profile J S" at bounding box center [235, 225] width 330 height 40
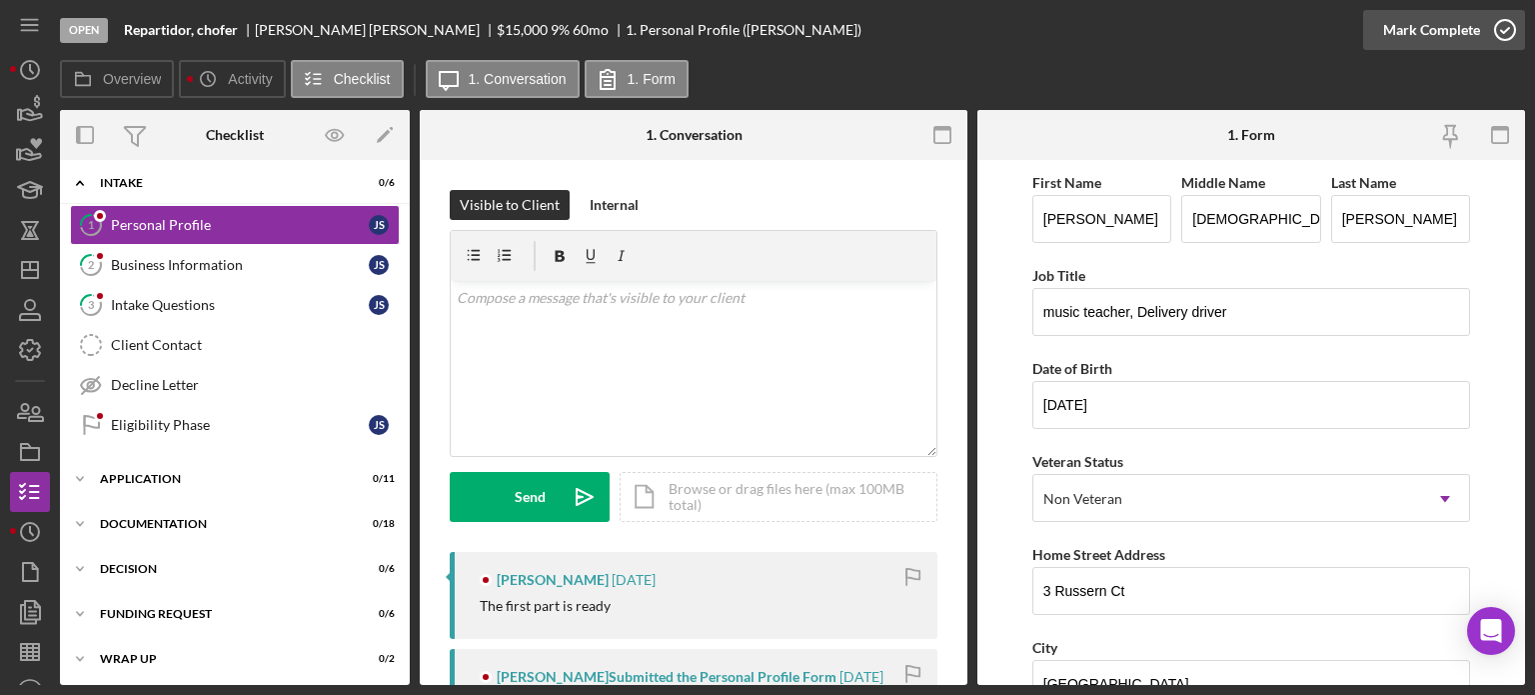
click at [1504, 32] on icon "button" at bounding box center [1505, 30] width 50 height 50
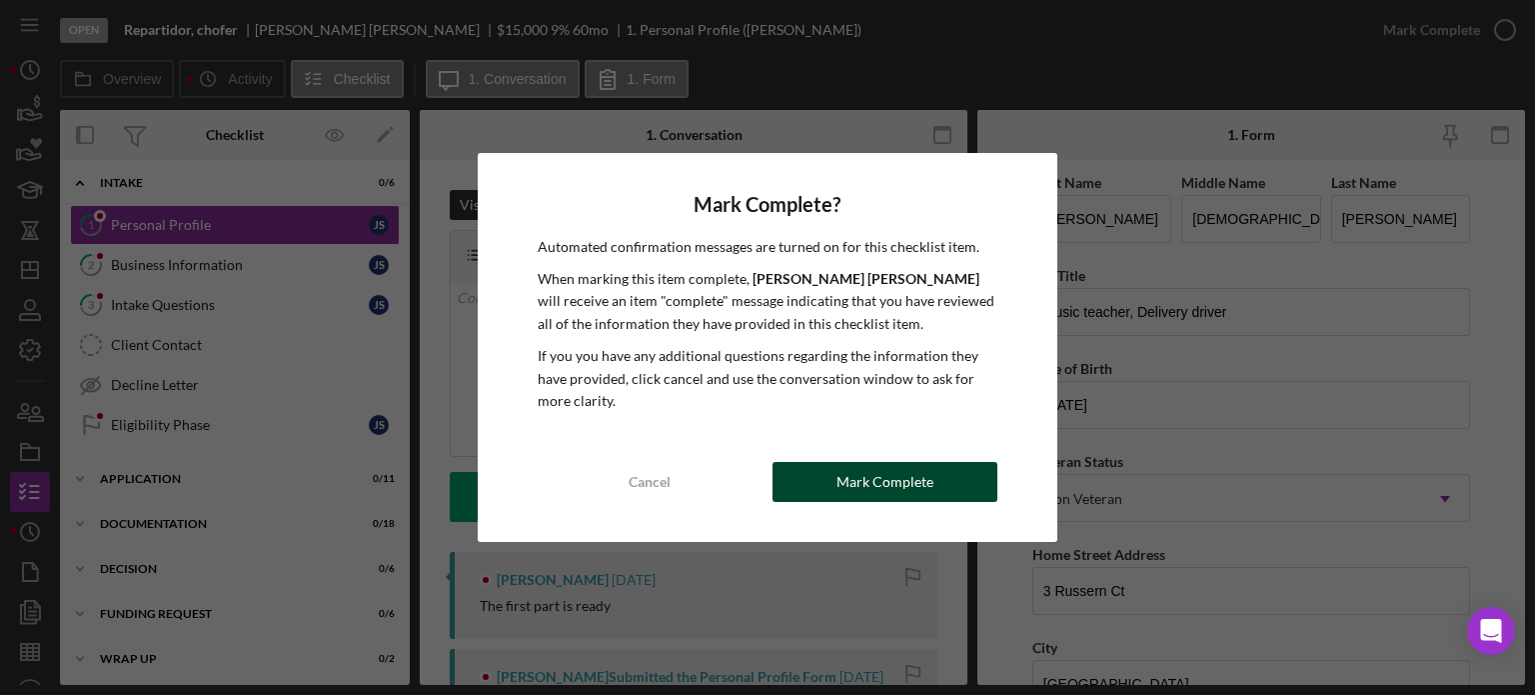
click at [860, 477] on div "Mark Complete" at bounding box center [885, 482] width 97 height 40
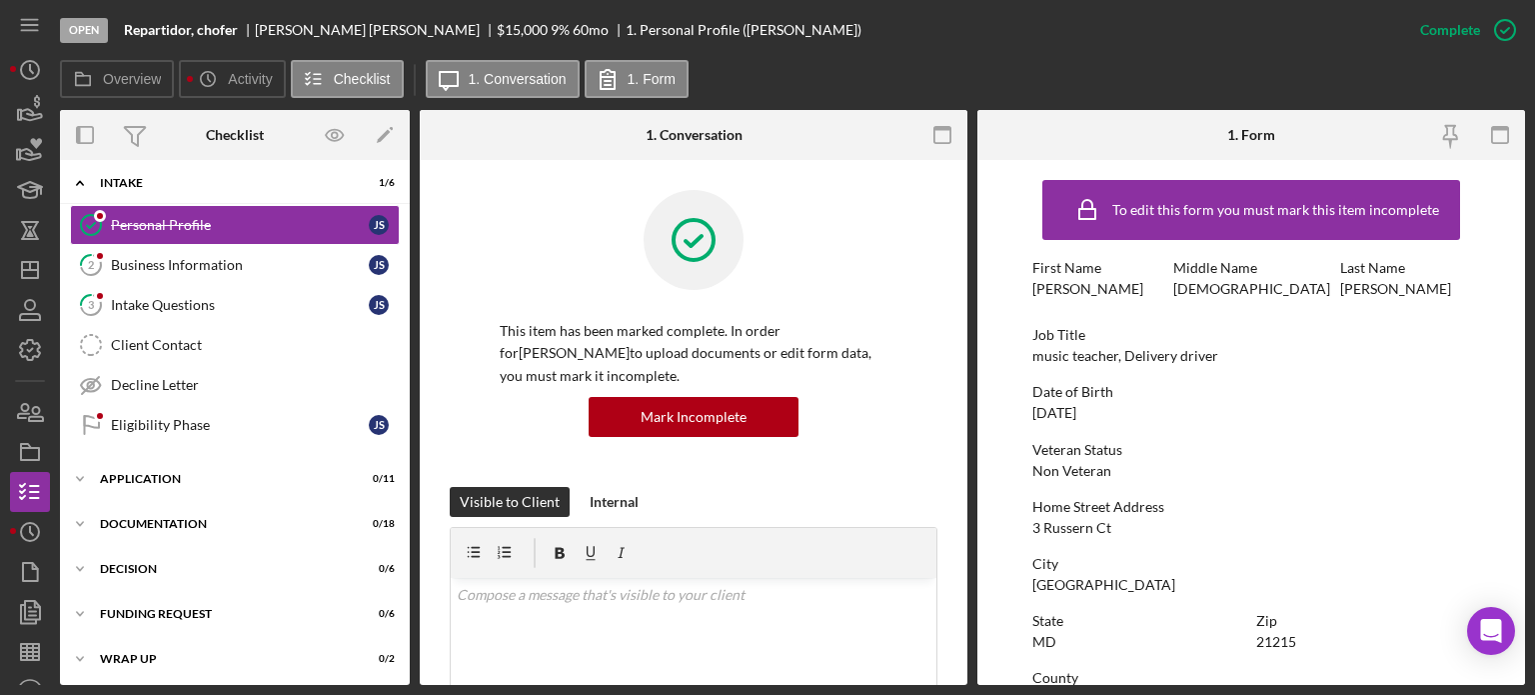
click at [267, 265] on div "Business Information" at bounding box center [240, 265] width 258 height 16
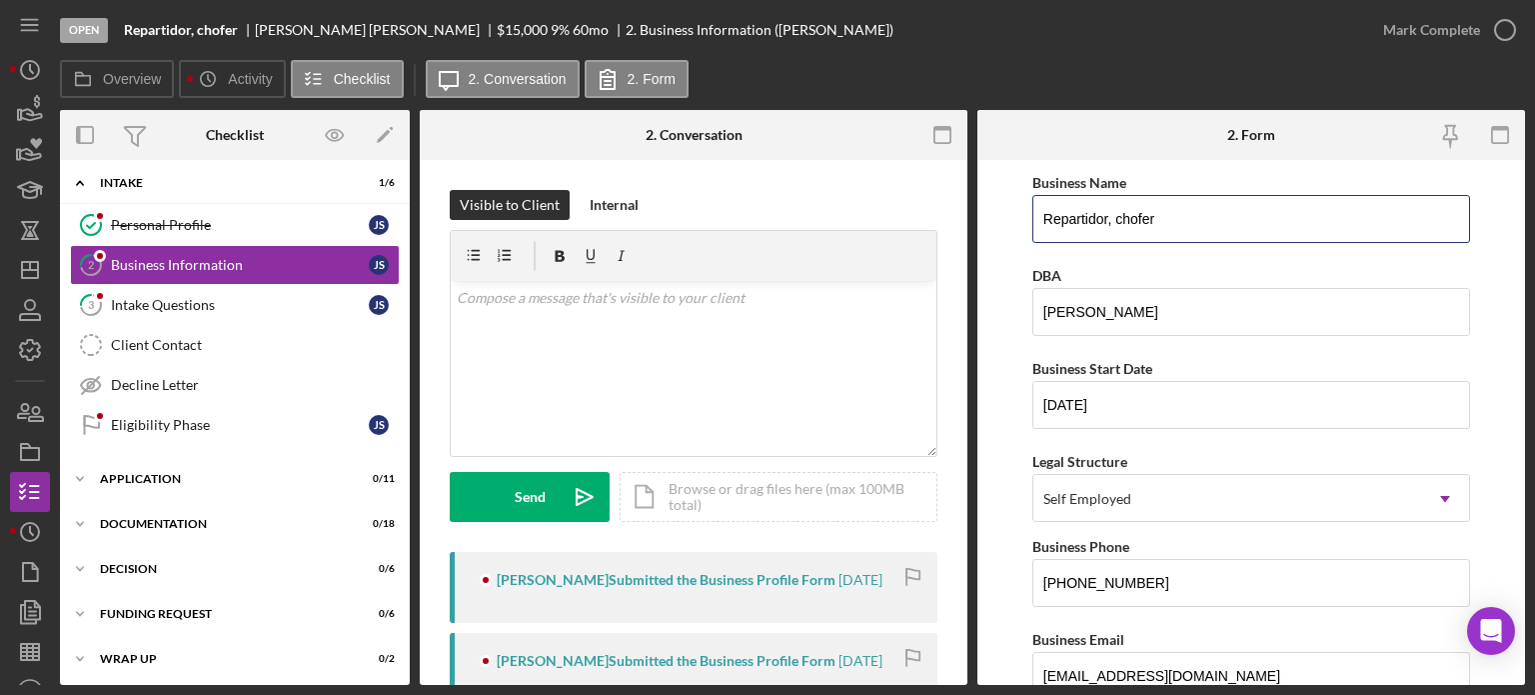
drag, startPoint x: 1107, startPoint y: 215, endPoint x: 1004, endPoint y: 219, distance: 103.0
click at [1004, 219] on form "Business Name Repartidor, chofer DBA Jairo Sanchez Business Start Date 11/01/20…" at bounding box center [1251, 422] width 548 height 525
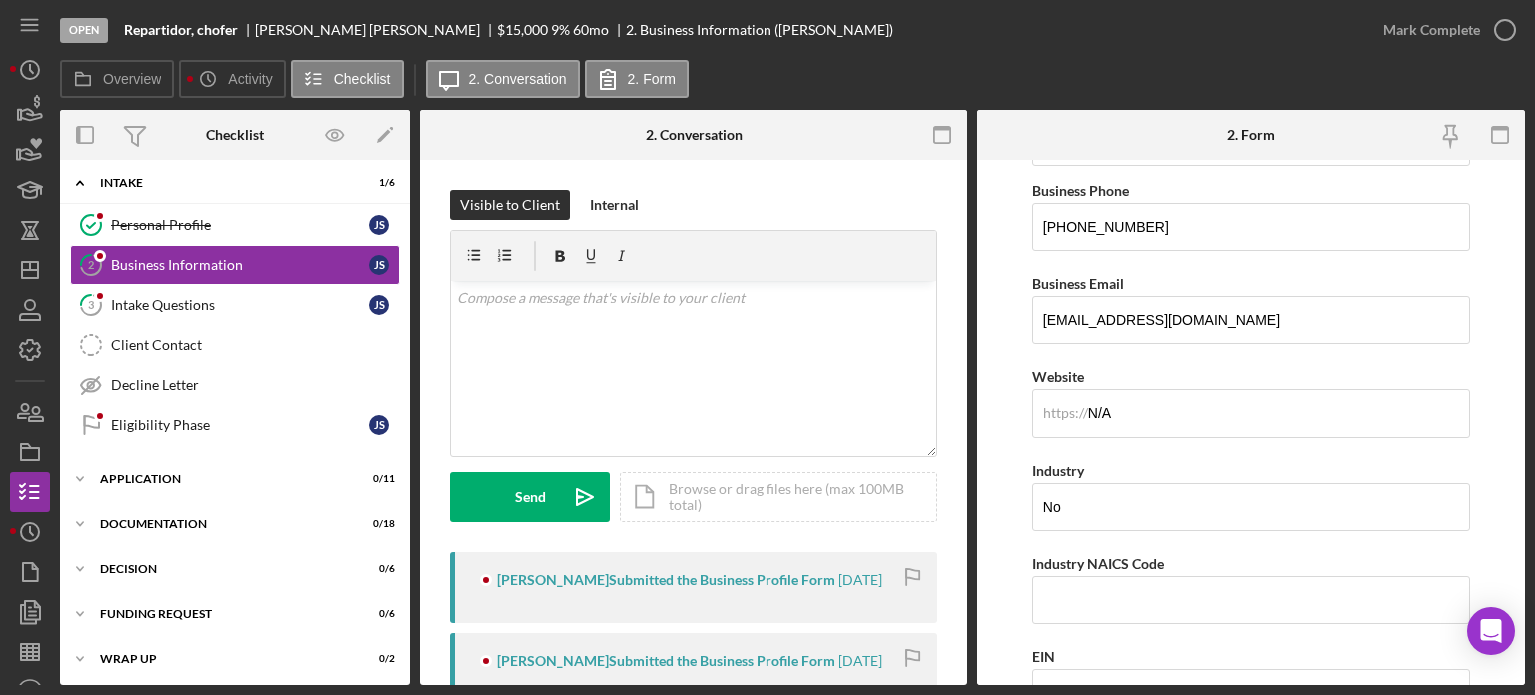
scroll to position [138, 0]
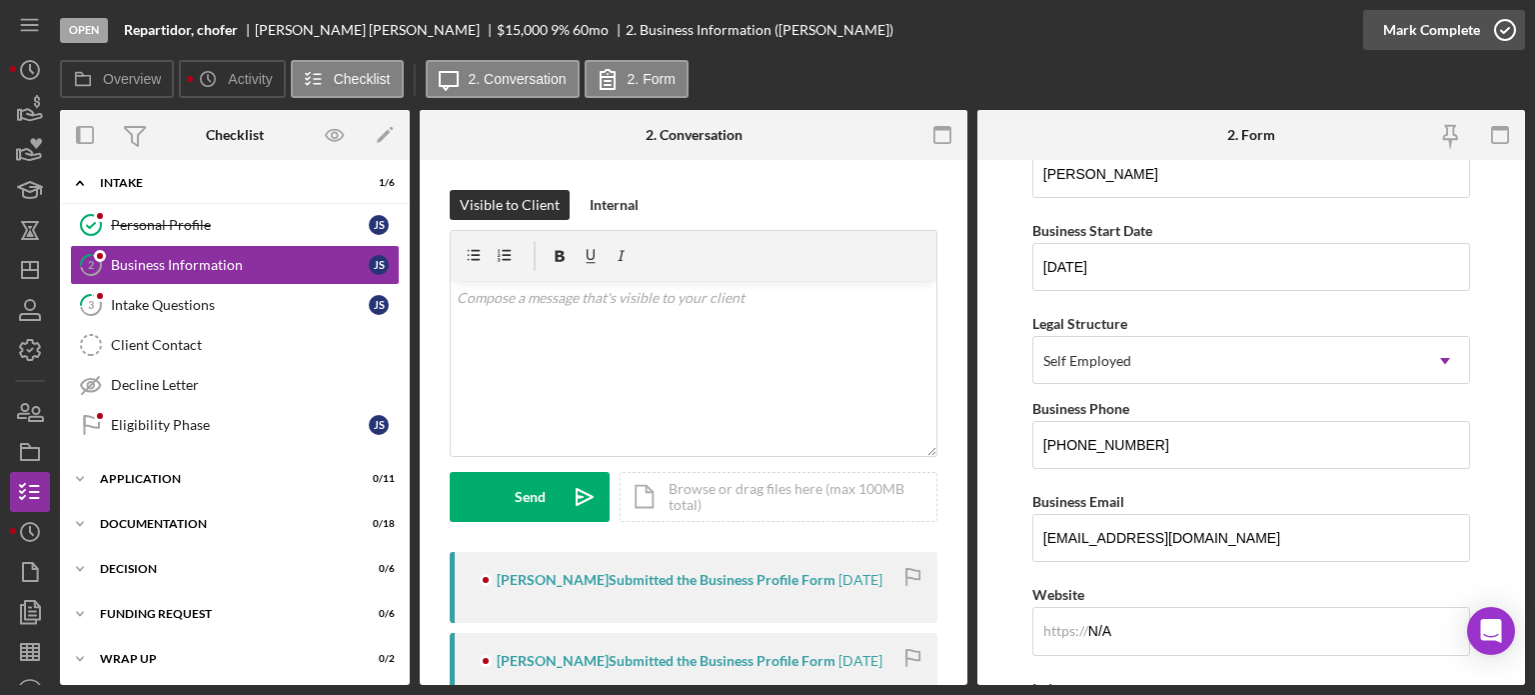
click at [1506, 23] on icon "button" at bounding box center [1505, 30] width 50 height 50
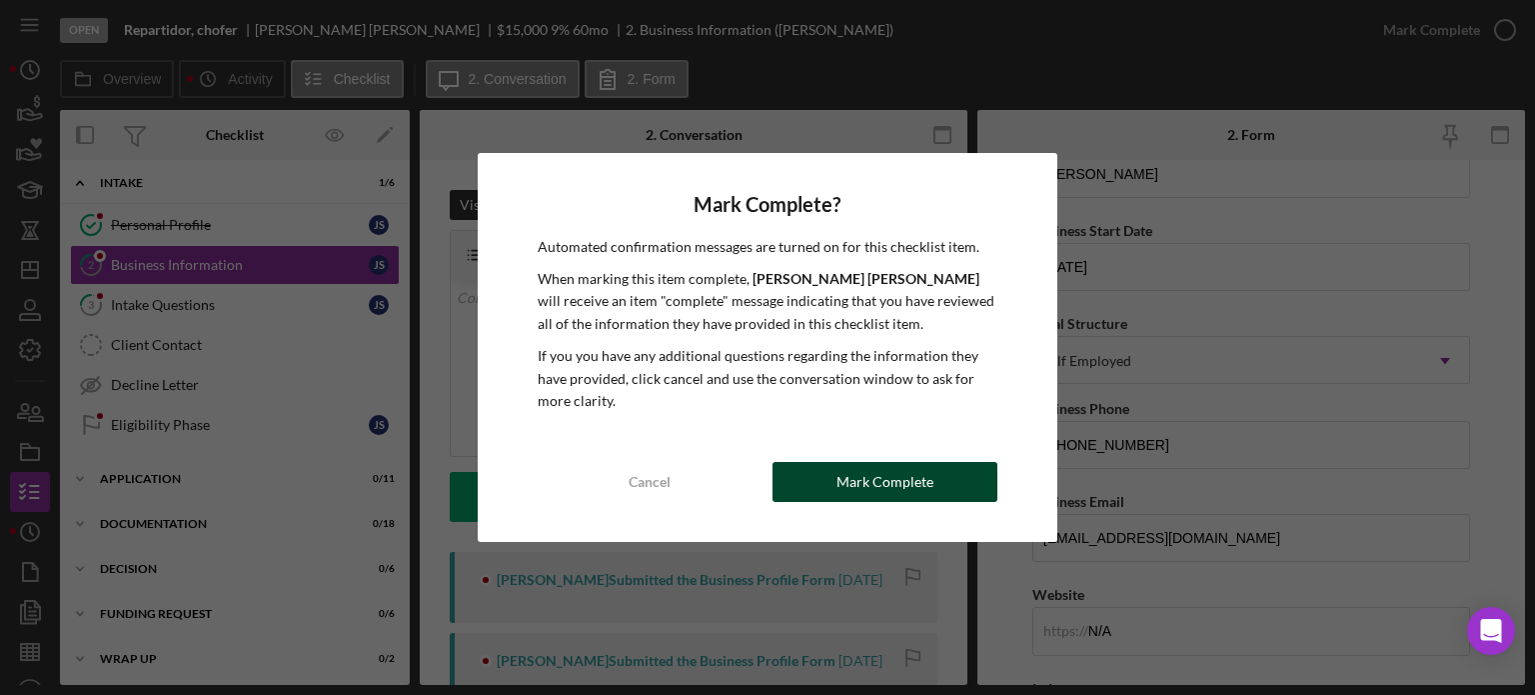
click at [827, 493] on button "Mark Complete" at bounding box center [885, 482] width 225 height 40
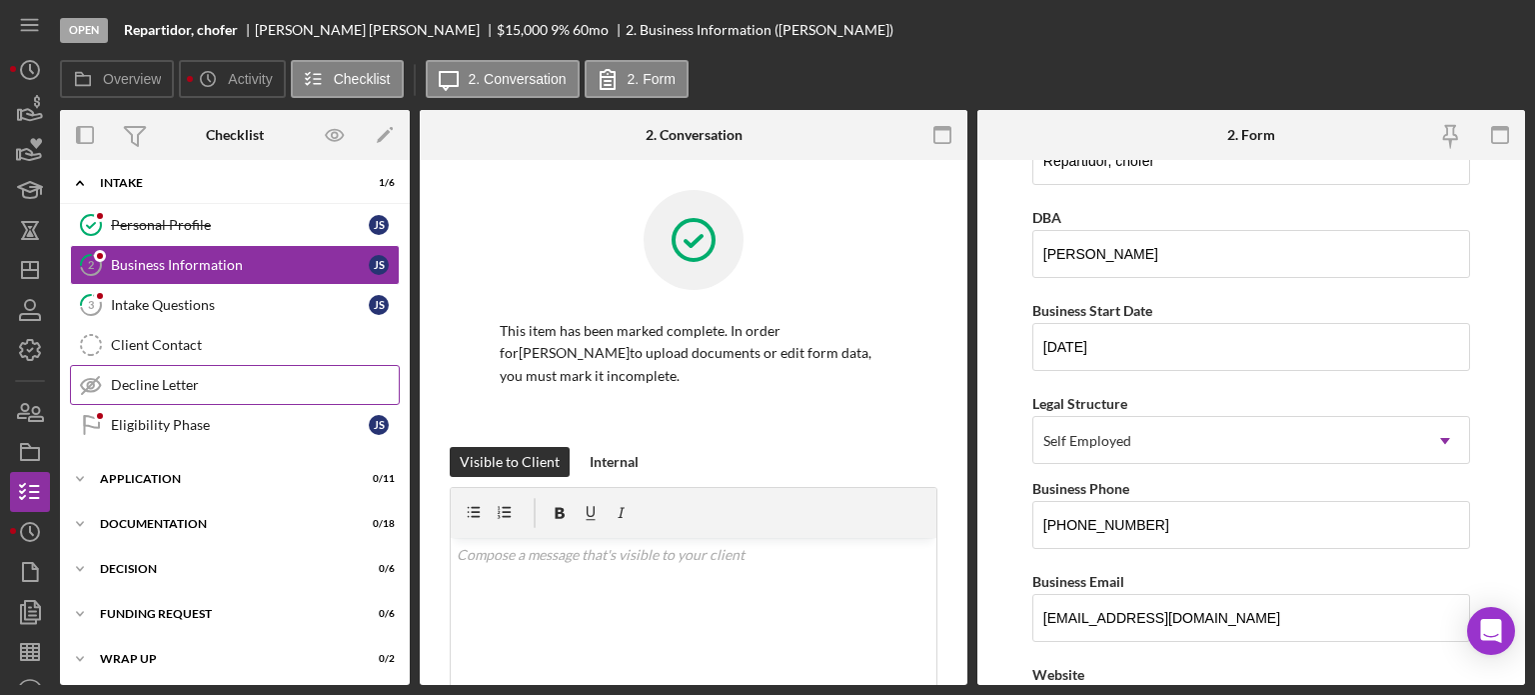
scroll to position [218, 0]
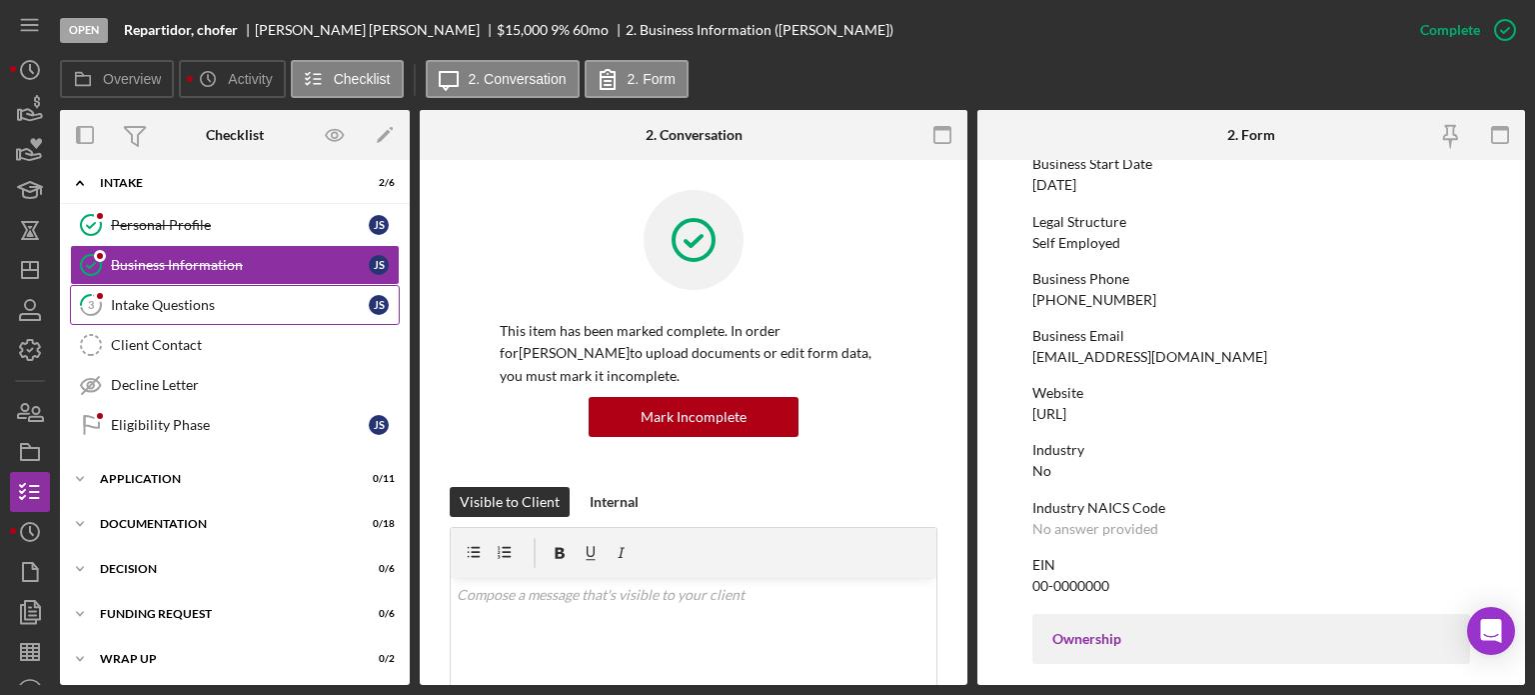
click at [186, 314] on link "3 Intake Questions J S" at bounding box center [235, 305] width 330 height 40
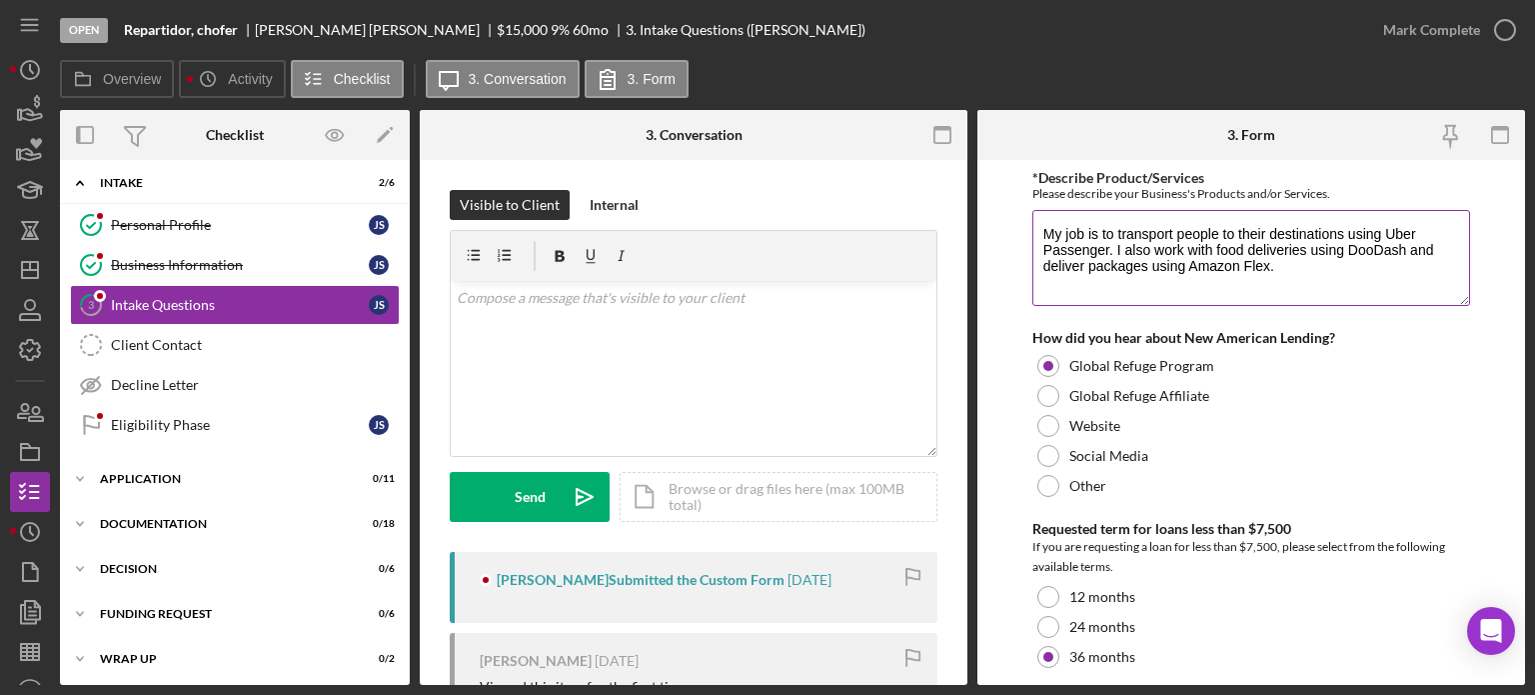
drag, startPoint x: 1277, startPoint y: 236, endPoint x: 1327, endPoint y: 263, distance: 56.8
click at [1327, 263] on textarea "My job is to transport people to their destinations using Uber Passenger. I als…" at bounding box center [1251, 258] width 438 height 96
click at [1303, 271] on textarea "My job is to transport people to their destinations using Uber Passenger. I als…" at bounding box center [1251, 258] width 438 height 96
click at [1291, 267] on textarea "My job is to transport people to their destinations using Uber Passenger. I als…" at bounding box center [1251, 258] width 438 height 96
click at [1478, 26] on button "Mark Complete" at bounding box center [1444, 30] width 162 height 40
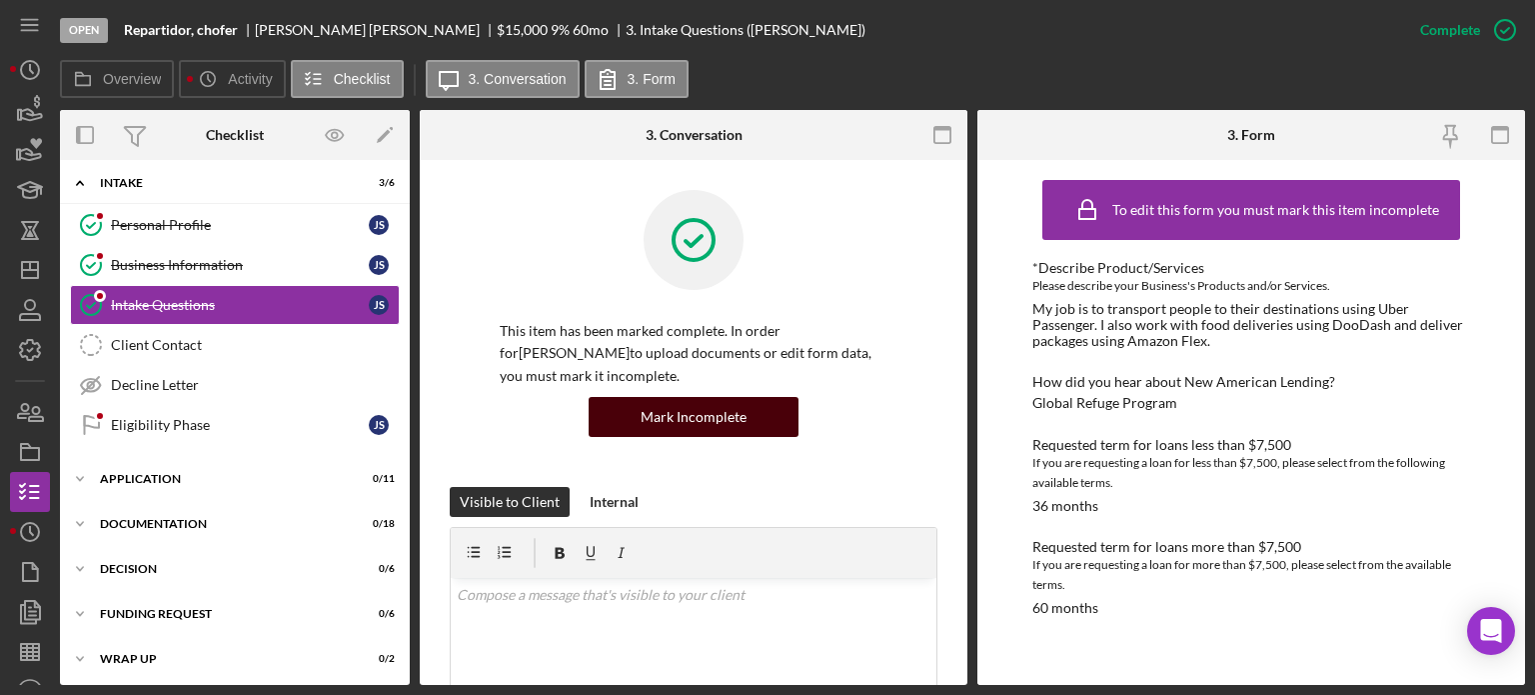
click at [732, 423] on div "Mark Incomplete" at bounding box center [694, 417] width 106 height 40
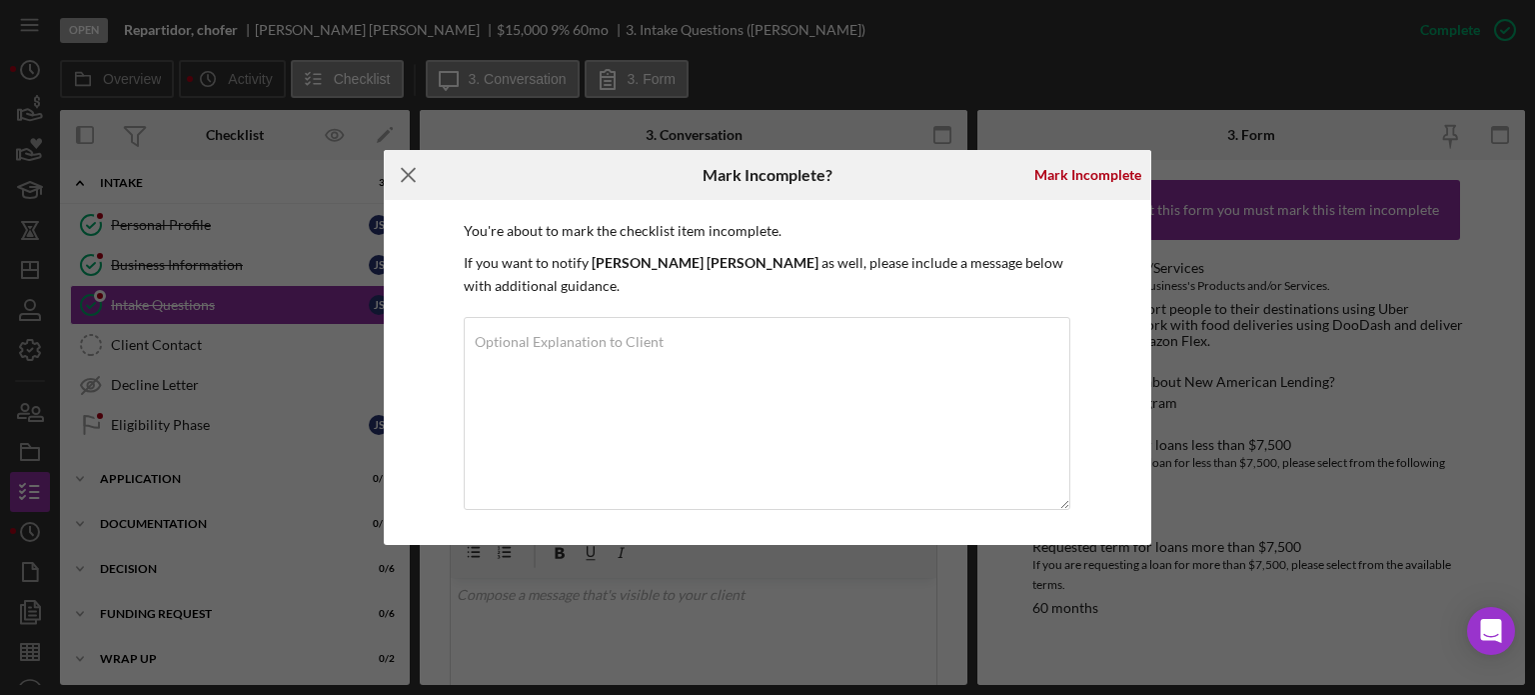
click at [409, 190] on icon "Icon/Menu Close" at bounding box center [409, 175] width 50 height 50
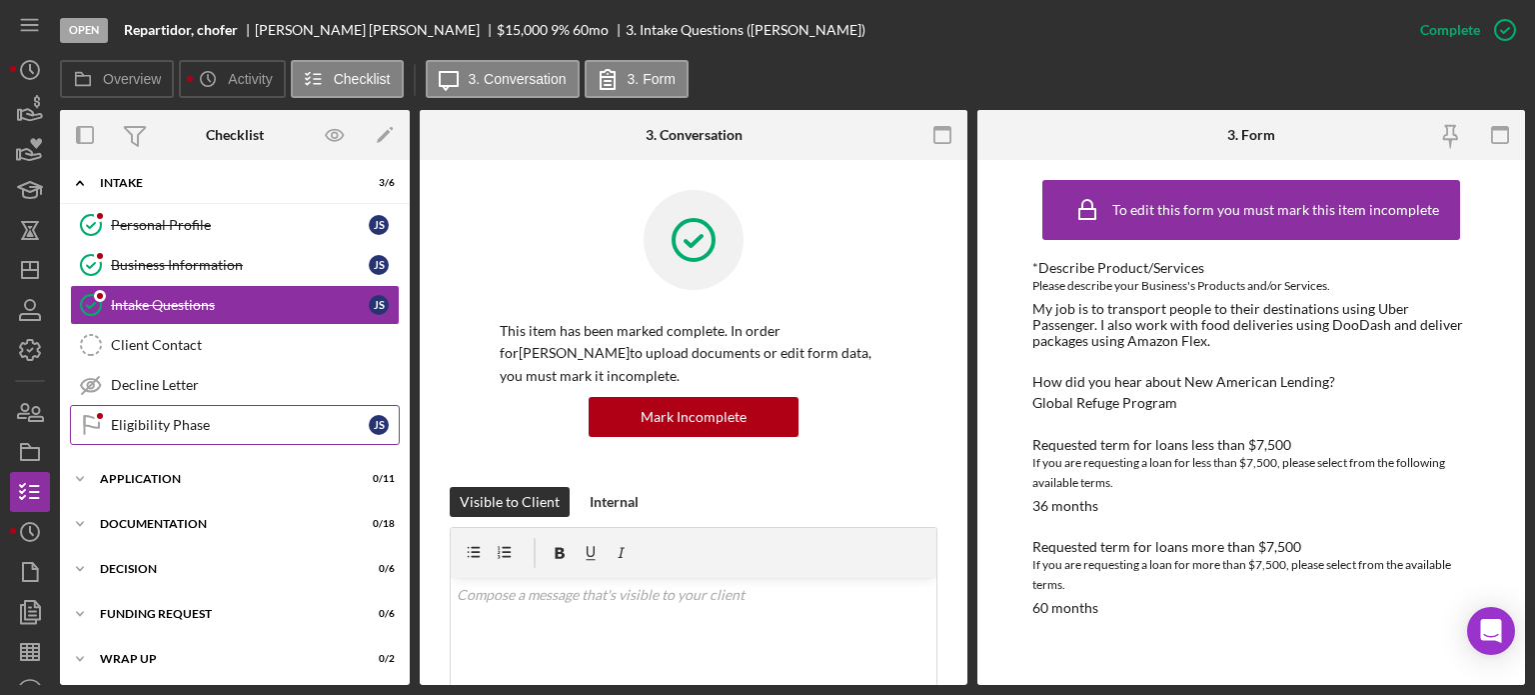
drag, startPoint x: 177, startPoint y: 419, endPoint x: 188, endPoint y: 419, distance: 11.0
click at [177, 419] on div "Eligibility Phase" at bounding box center [240, 425] width 258 height 16
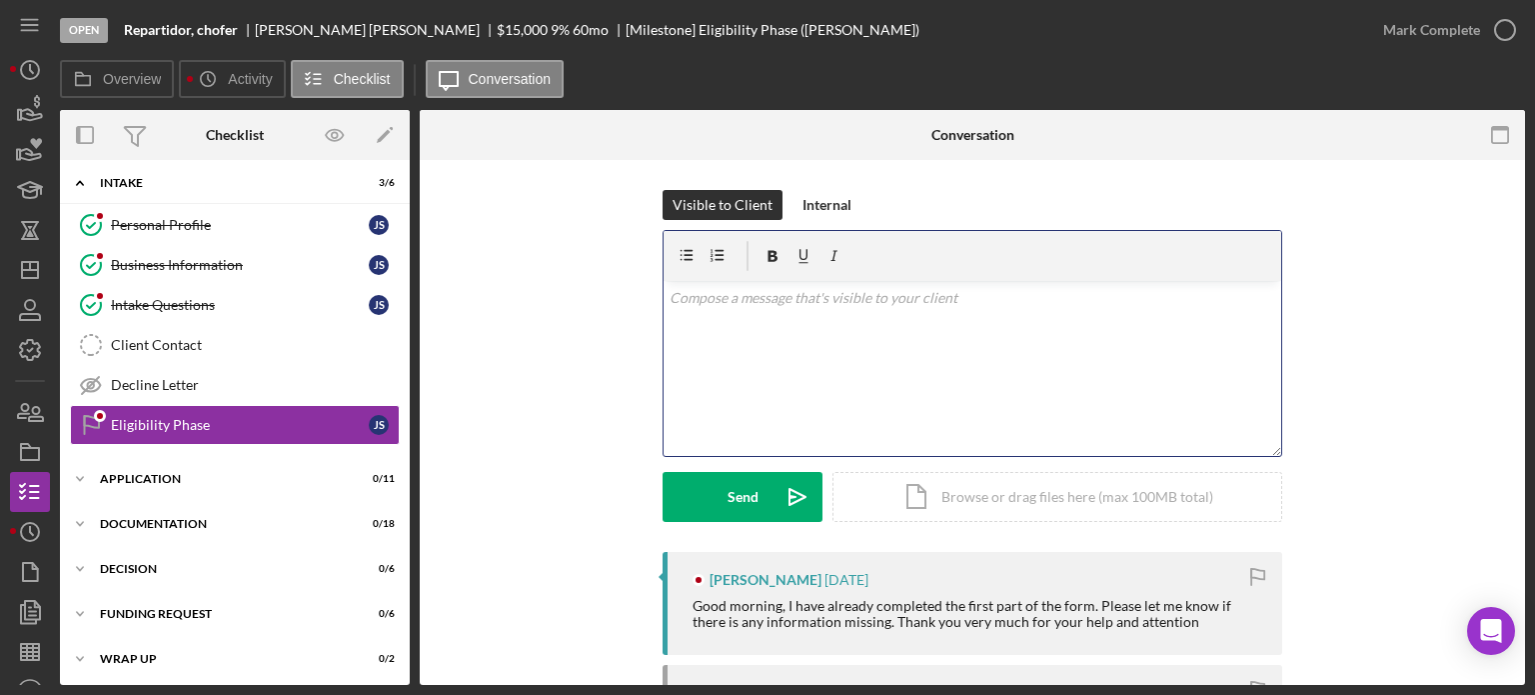
click at [812, 327] on div "v Color teal Color pink Remove color Add row above Add row below Add column bef…" at bounding box center [973, 368] width 618 height 175
click at [837, 313] on div "v Color teal Color pink Remove color Add row above Add row below Add column bef…" at bounding box center [973, 368] width 618 height 175
click at [691, 315] on p at bounding box center [973, 337] width 607 height 45
click at [705, 327] on p at bounding box center [973, 337] width 607 height 45
click at [740, 319] on p at bounding box center [973, 337] width 607 height 45
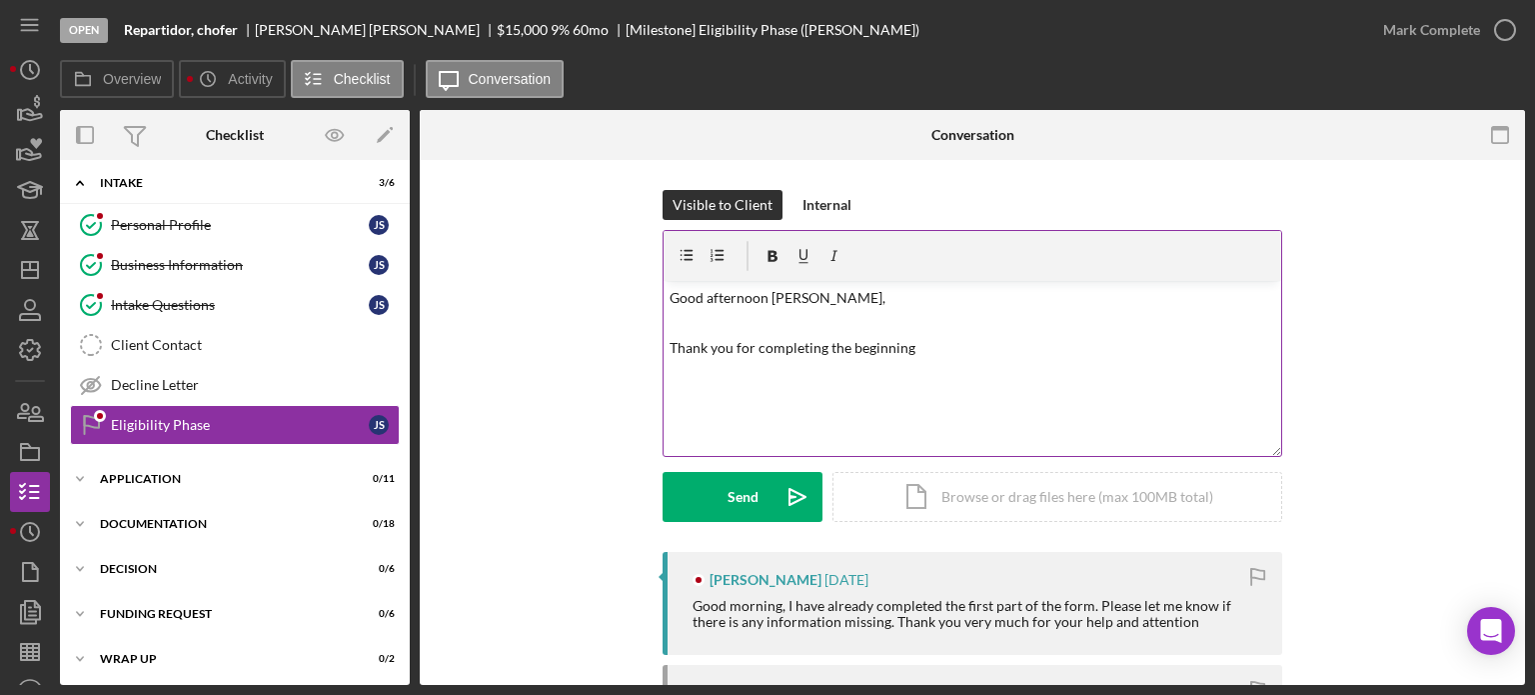
click at [922, 344] on p "Thank you for completing the beginning" at bounding box center [973, 348] width 607 height 67
click at [912, 347] on p "Thank you for completing the beginning" at bounding box center [973, 348] width 607 height 67
drag, startPoint x: 915, startPoint y: 349, endPoint x: 730, endPoint y: 357, distance: 185.1
click at [730, 357] on p "Thank you for completing the beginning" at bounding box center [973, 348] width 607 height 67
click at [914, 347] on p "Thank you for completing the beginning" at bounding box center [973, 348] width 607 height 67
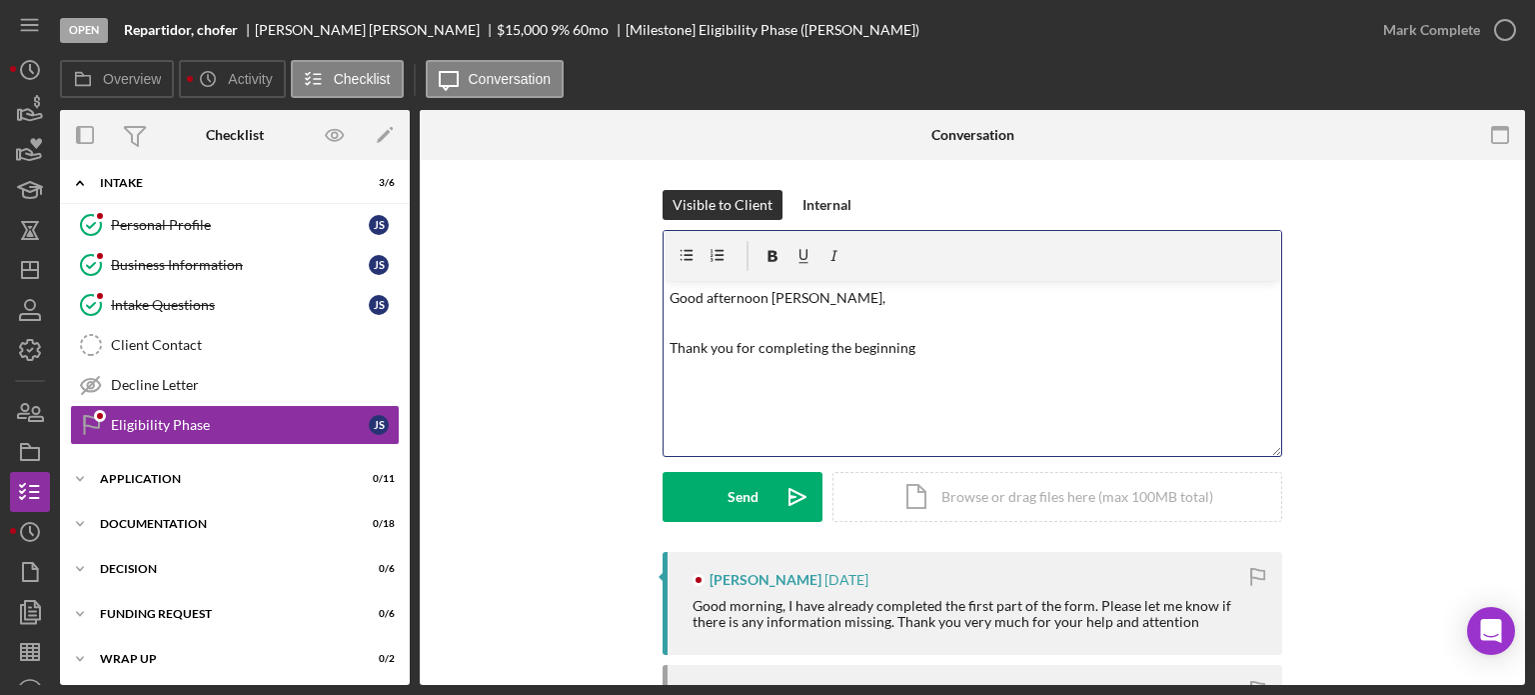
click at [916, 349] on p "Thank you for completing the beginning" at bounding box center [973, 348] width 607 height 67
drag, startPoint x: 900, startPoint y: 350, endPoint x: 727, endPoint y: 354, distance: 173.0
click at [727, 354] on p "Thank you for completing the beginning" at bounding box center [973, 348] width 607 height 67
click at [728, 511] on div "Send" at bounding box center [743, 497] width 31 height 50
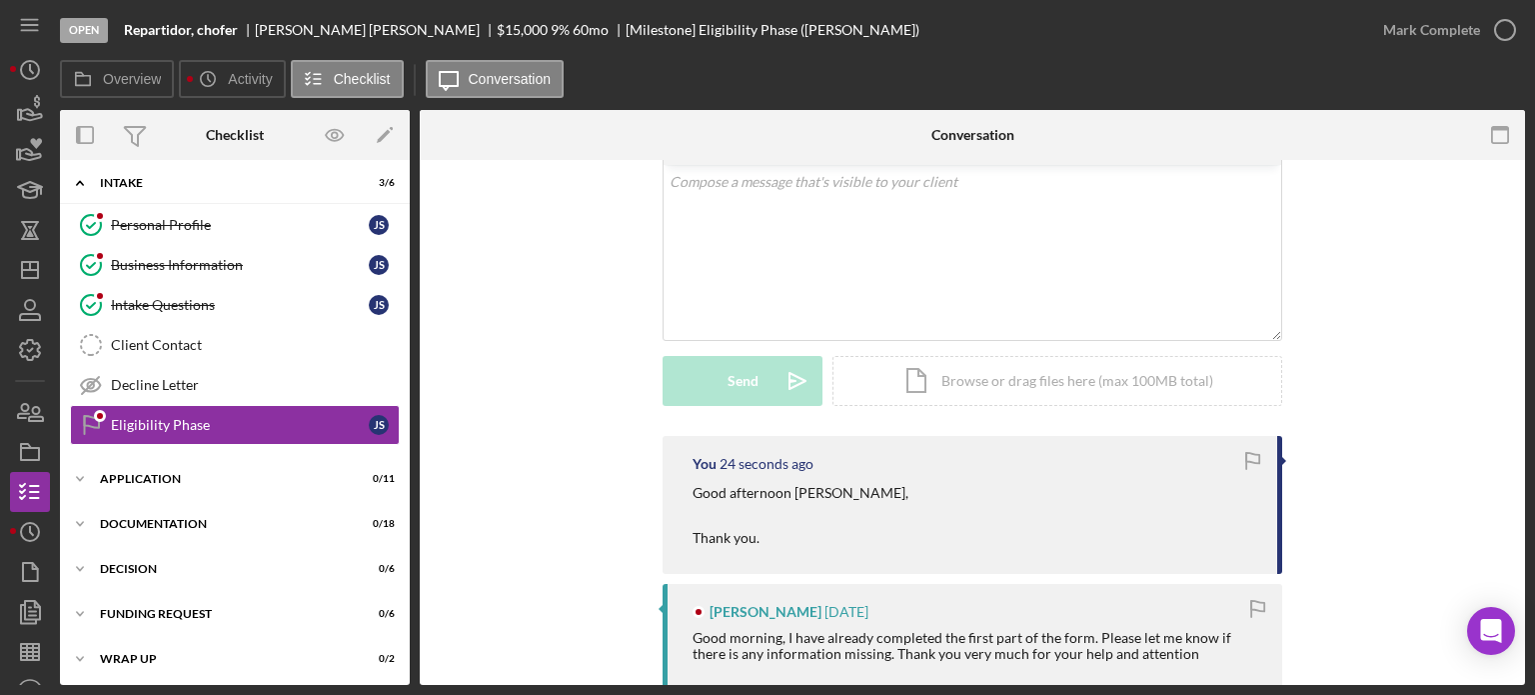
scroll to position [216, 0]
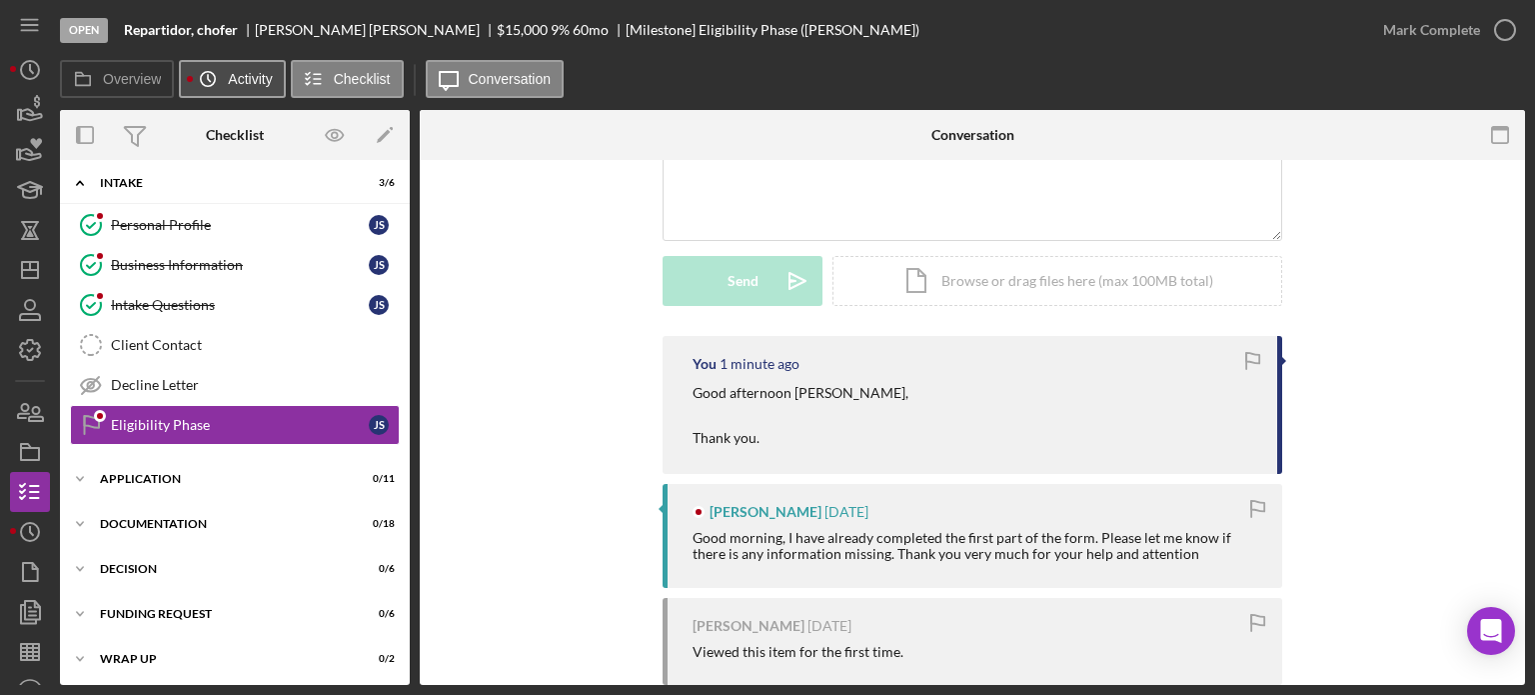
click at [202, 66] on icon "Icon/History" at bounding box center [208, 79] width 40 height 40
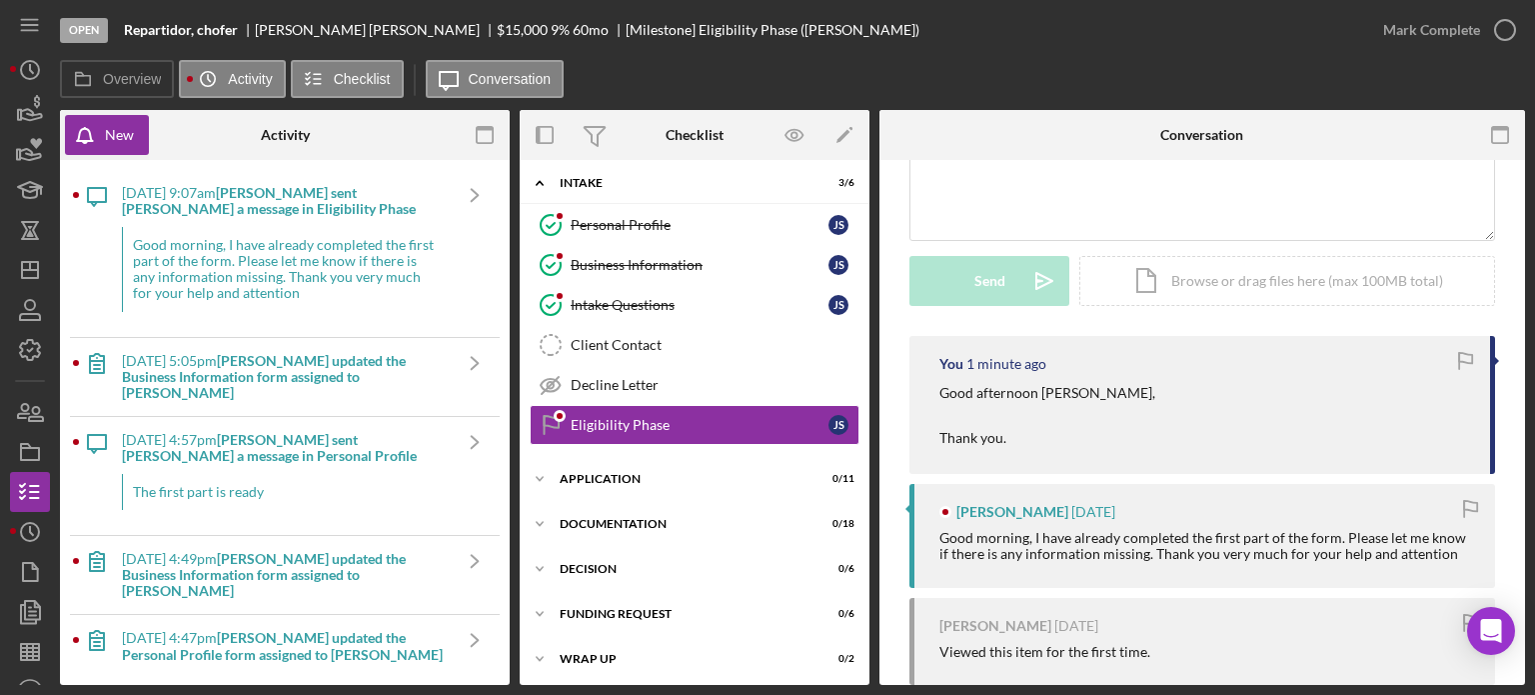
click at [230, 272] on div "Good morning, I have already completed the first part of the form. Please let m…" at bounding box center [286, 269] width 328 height 84
click at [308, 258] on div "Good morning, I have already completed the first part of the form. Please let m…" at bounding box center [286, 269] width 328 height 84
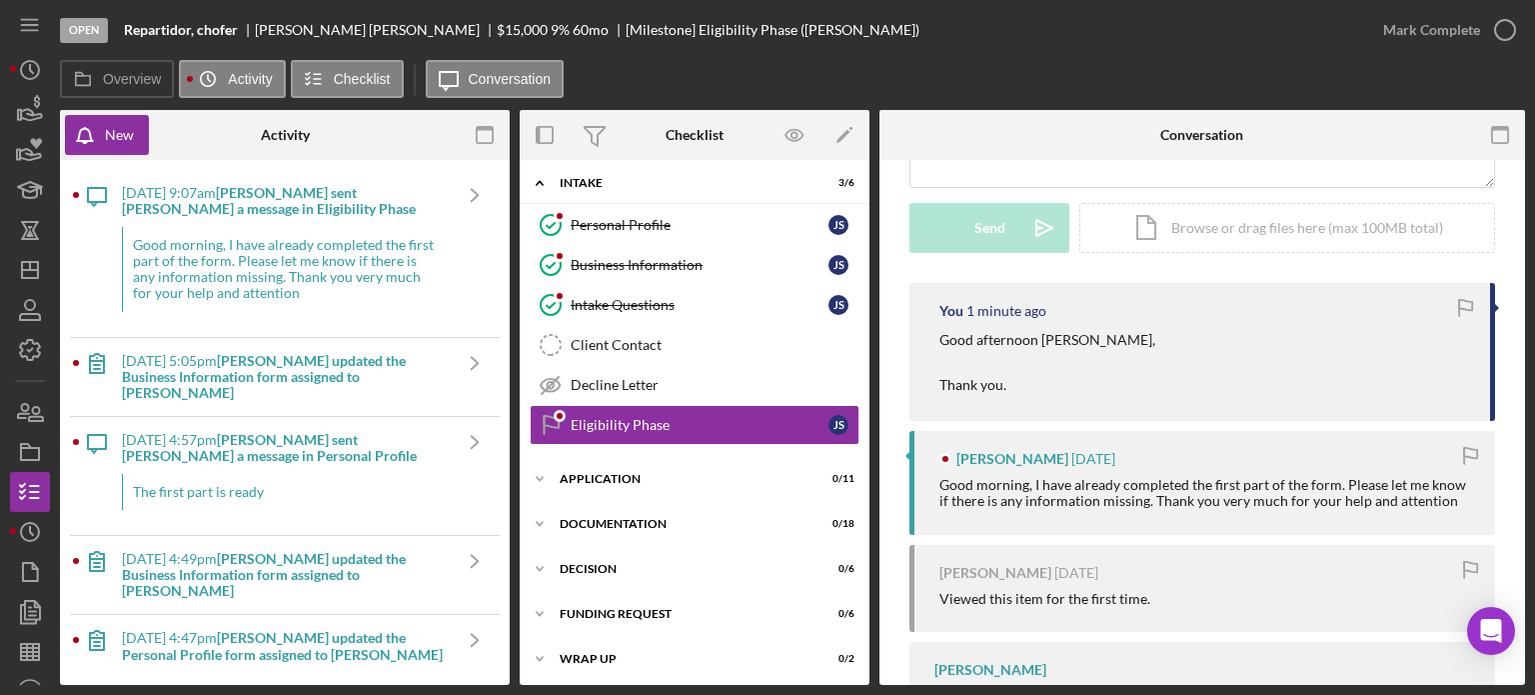
scroll to position [316, 0]
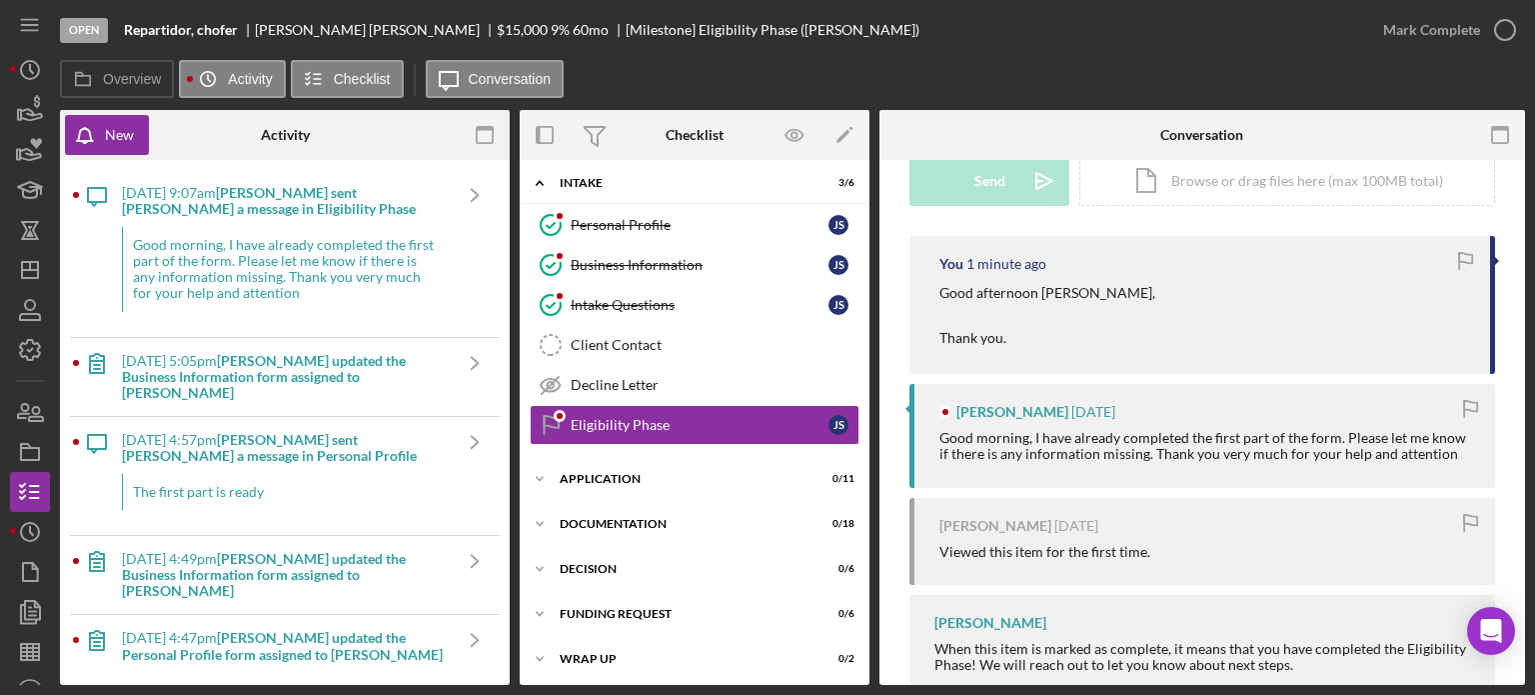
click at [1036, 421] on div "Jairo Sanchez 1 day ago Good morning, I have already completed the first part o…" at bounding box center [1203, 435] width 586 height 103
click at [1029, 397] on div "Jairo Sanchez 1 day ago Good morning, I have already completed the first part o…" at bounding box center [1203, 435] width 586 height 103
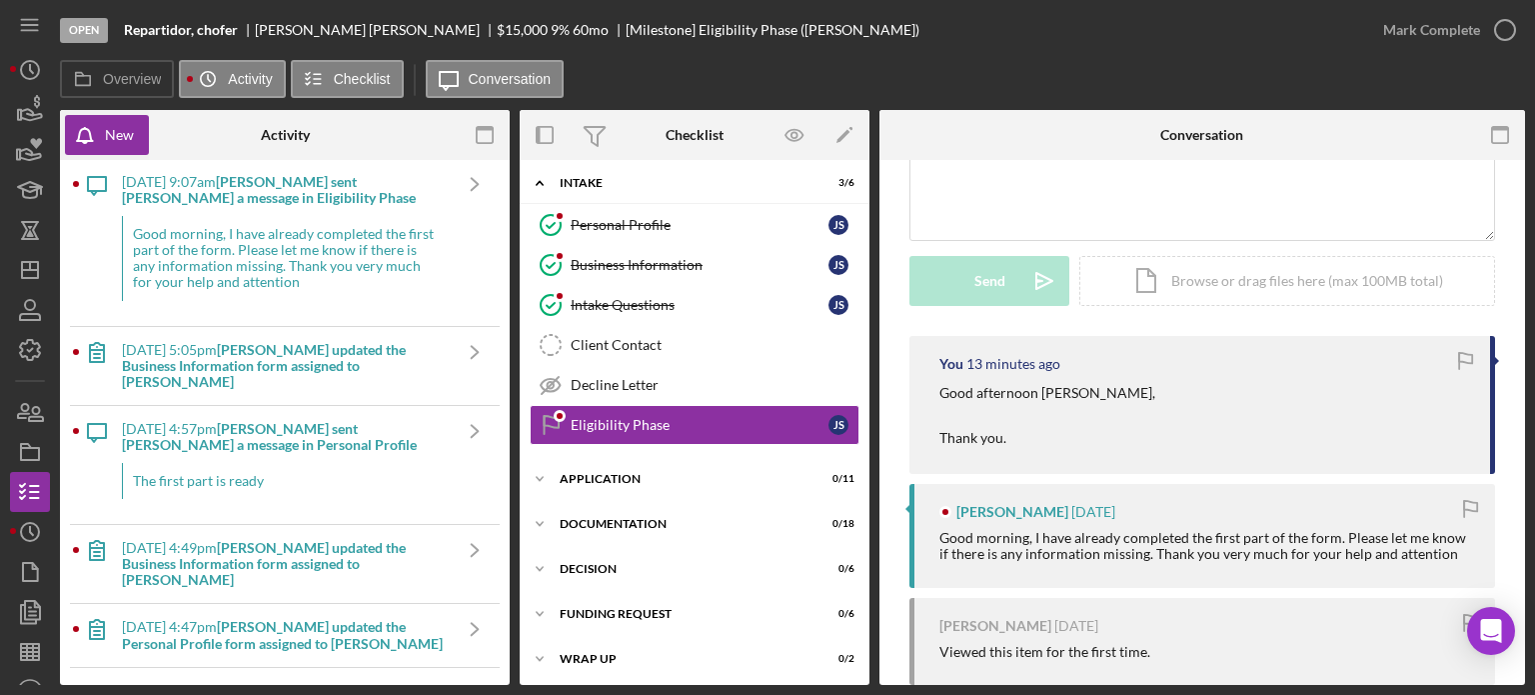
scroll to position [0, 0]
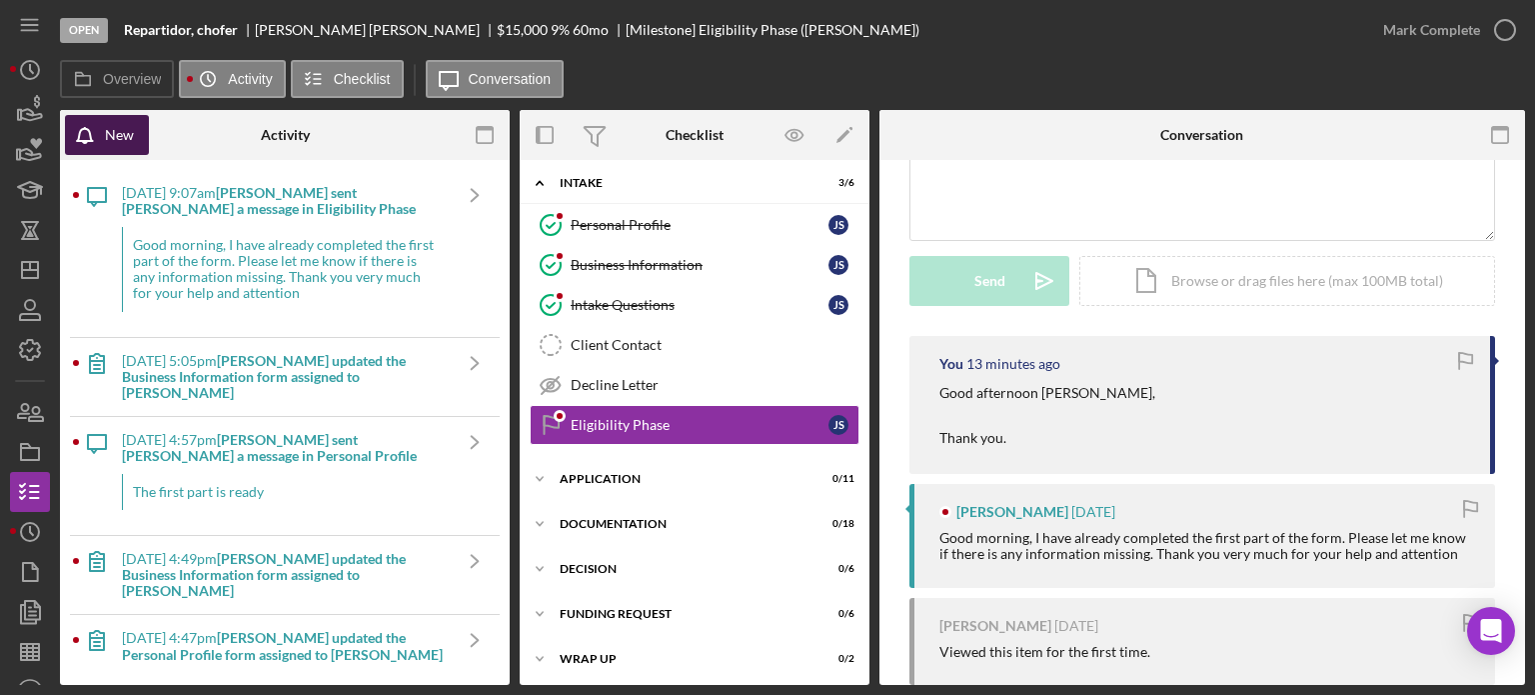
click at [139, 140] on button "New" at bounding box center [107, 135] width 84 height 40
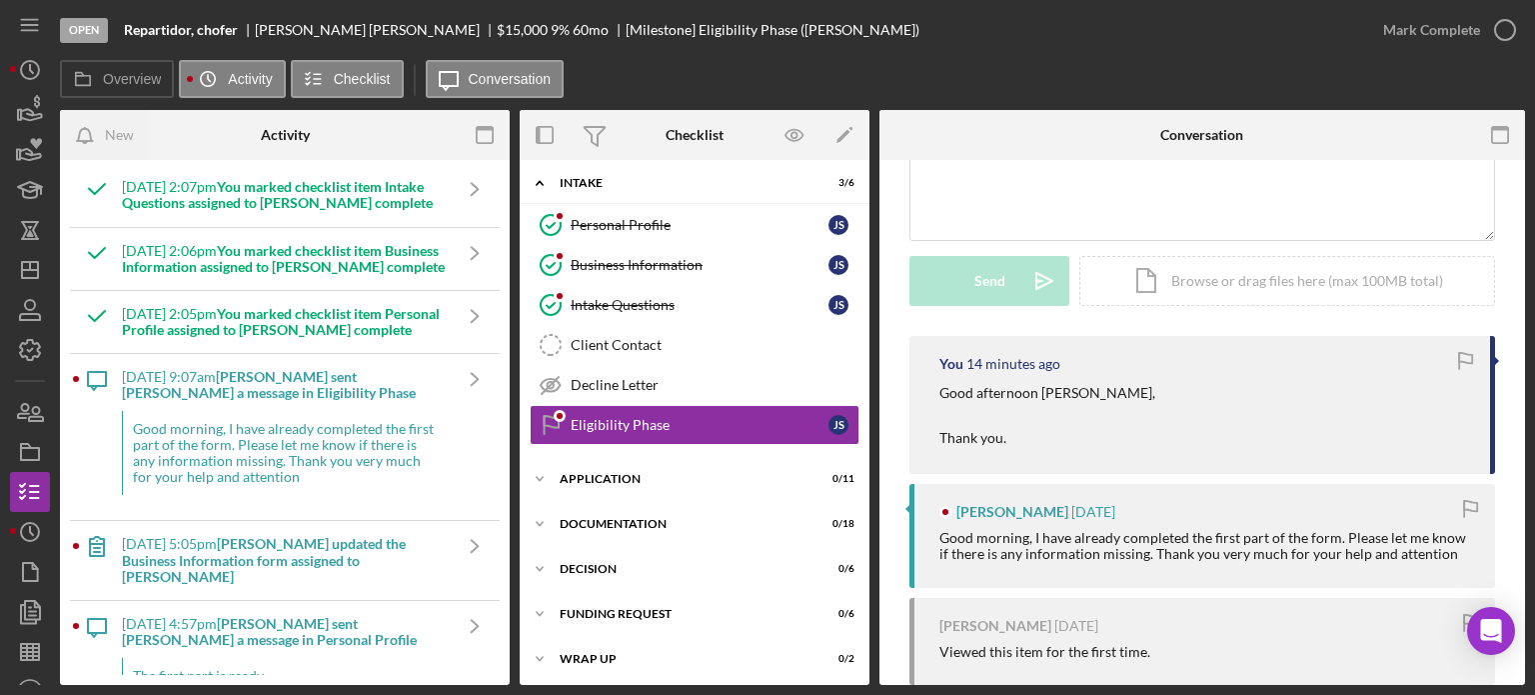
scroll to position [200, 0]
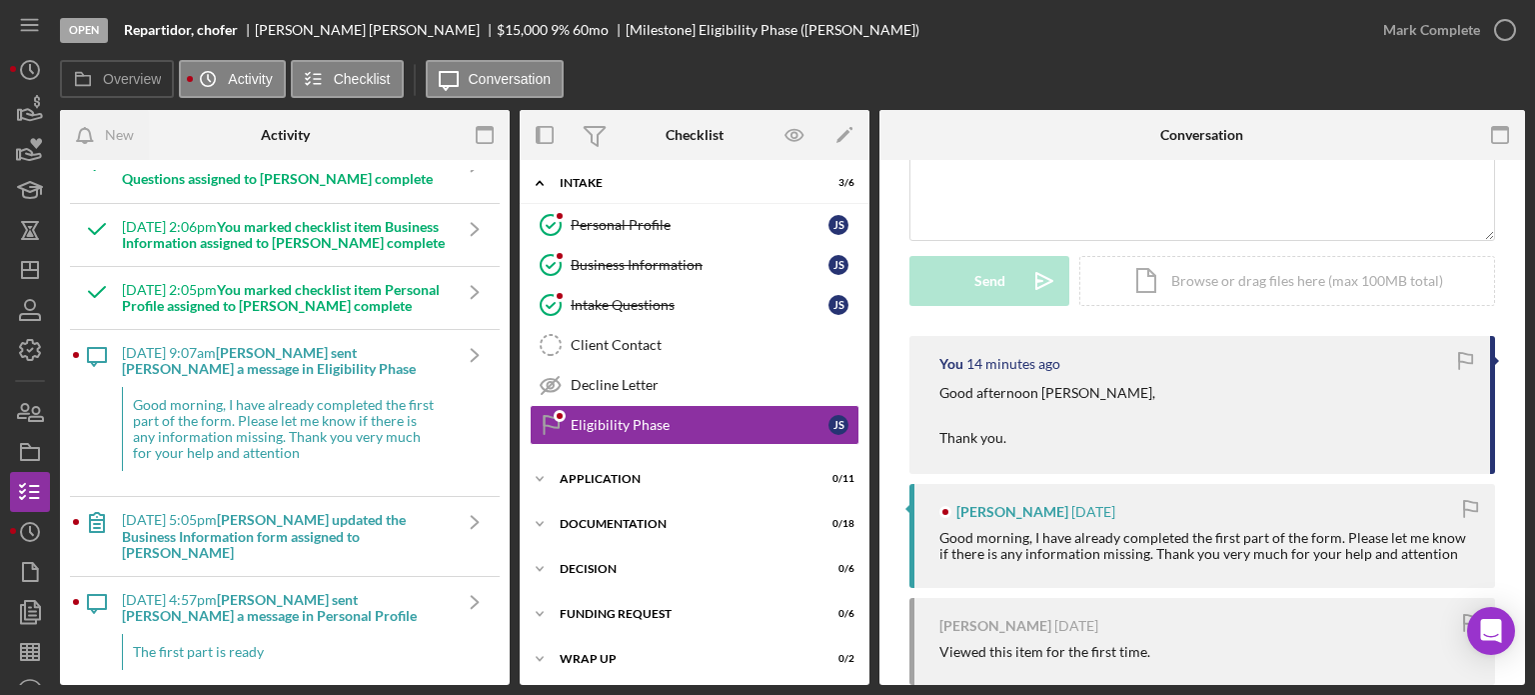
click at [101, 362] on icon "Icon/Message" at bounding box center [97, 355] width 50 height 50
click at [214, 377] on b "[PERSON_NAME] sent [PERSON_NAME] a message in Eligibility Phase" at bounding box center [269, 360] width 294 height 33
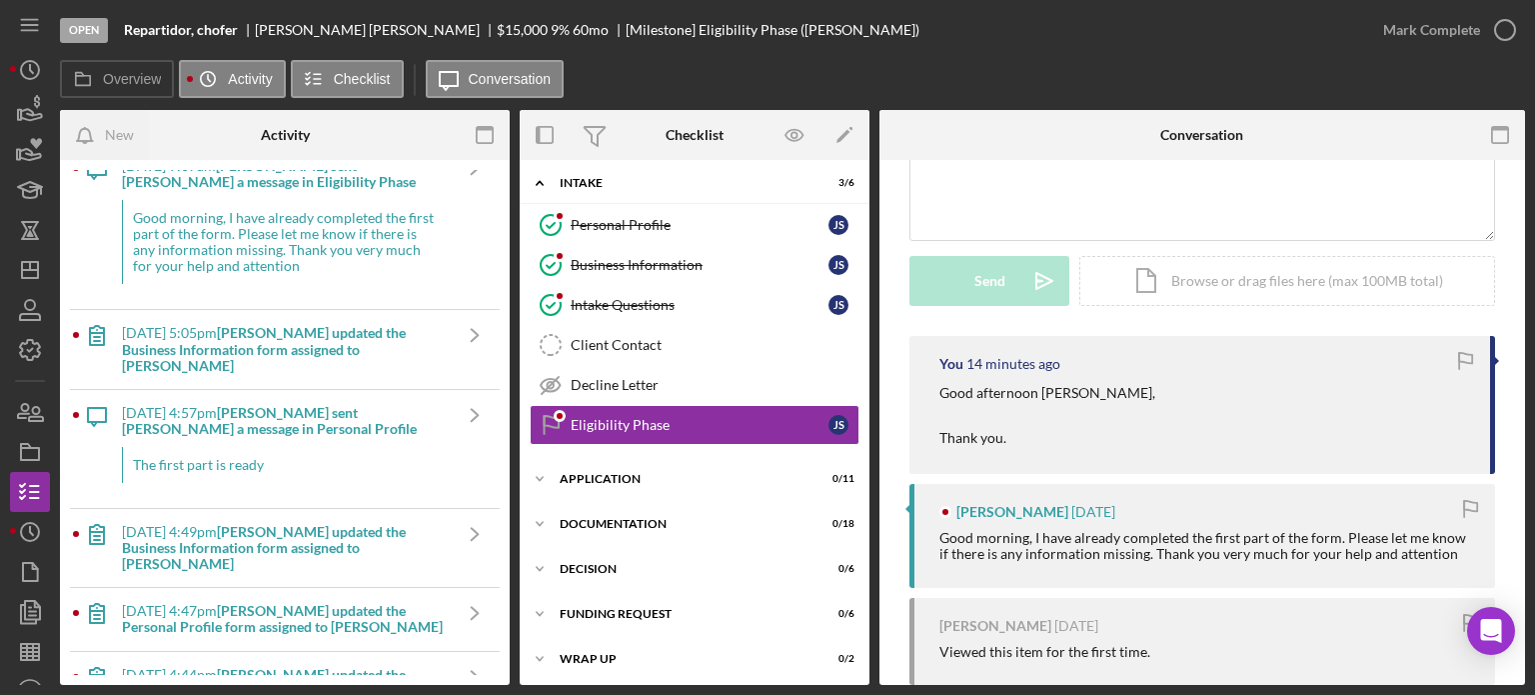
scroll to position [400, 0]
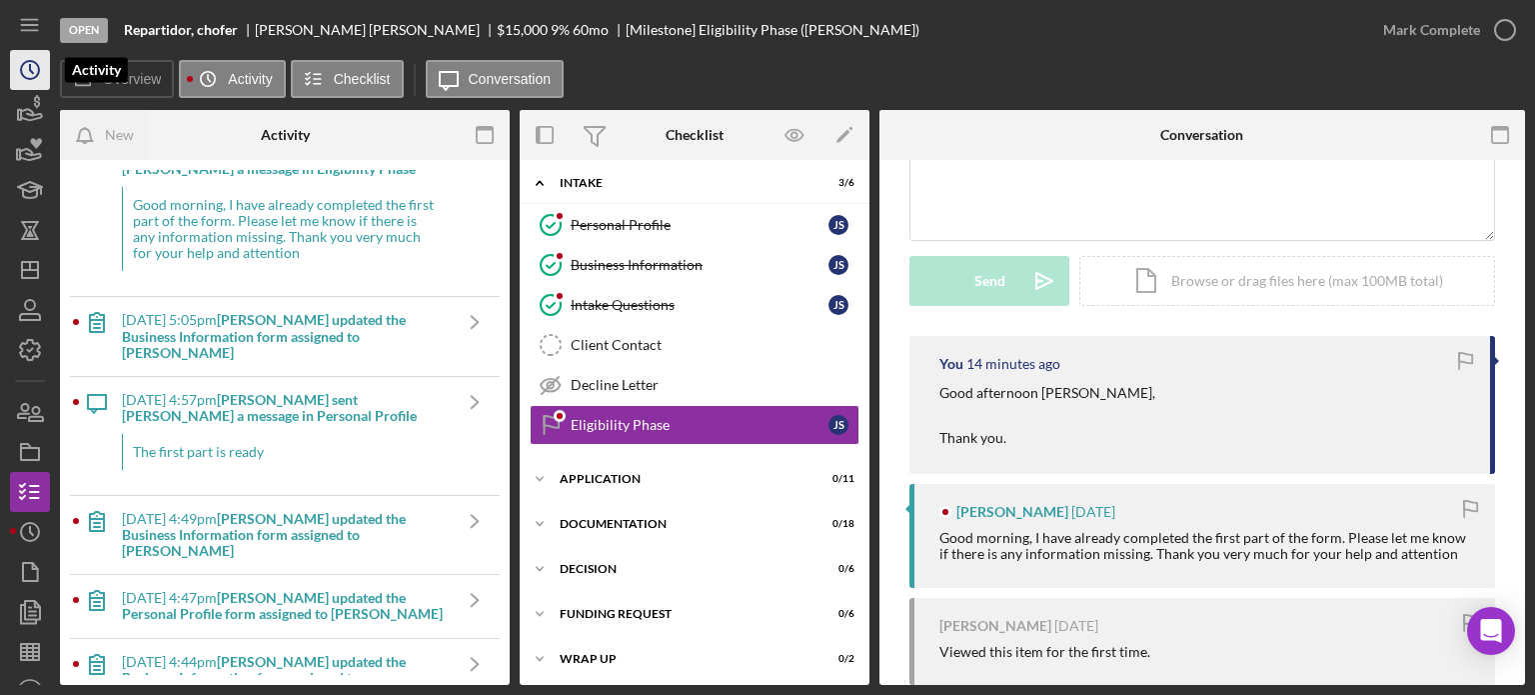
click at [19, 63] on icon "Icon/History" at bounding box center [30, 70] width 50 height 50
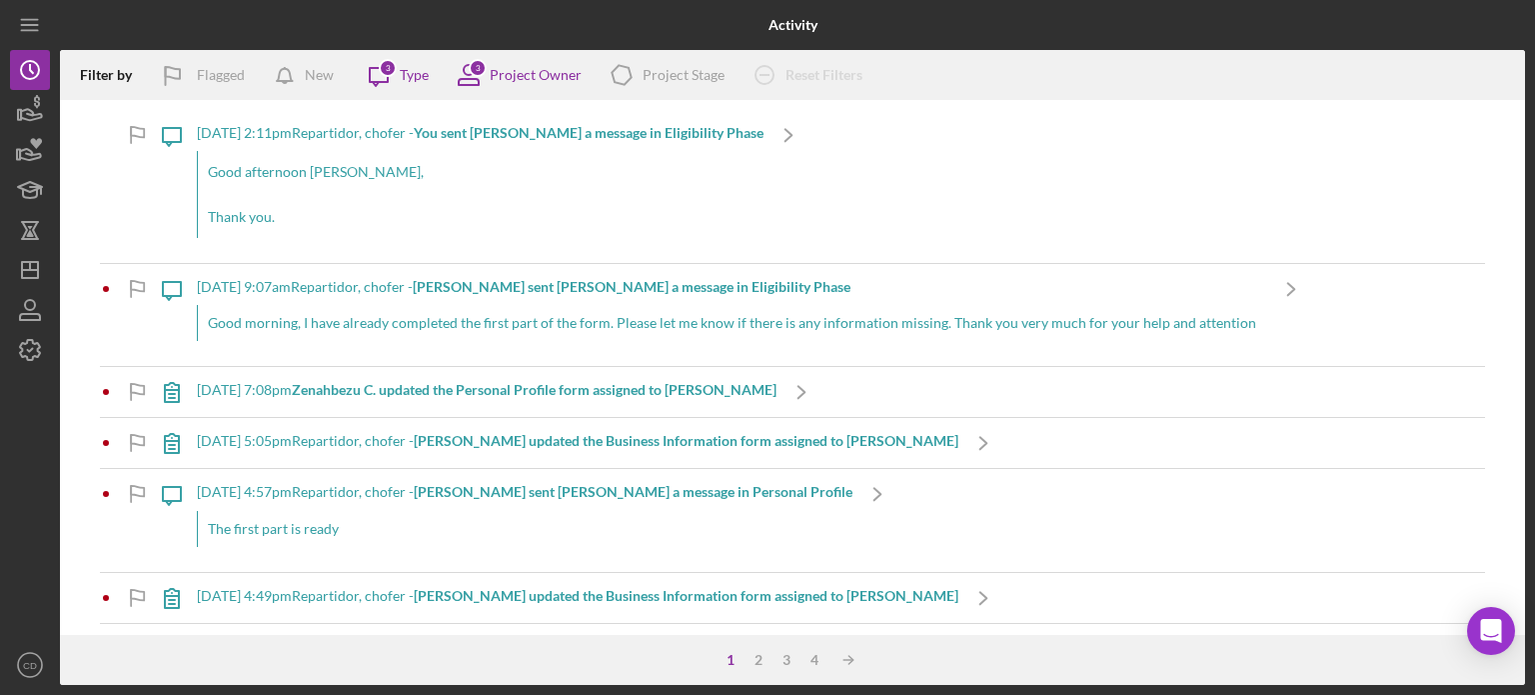
click at [759, 661] on div "2" at bounding box center [759, 660] width 28 height 16
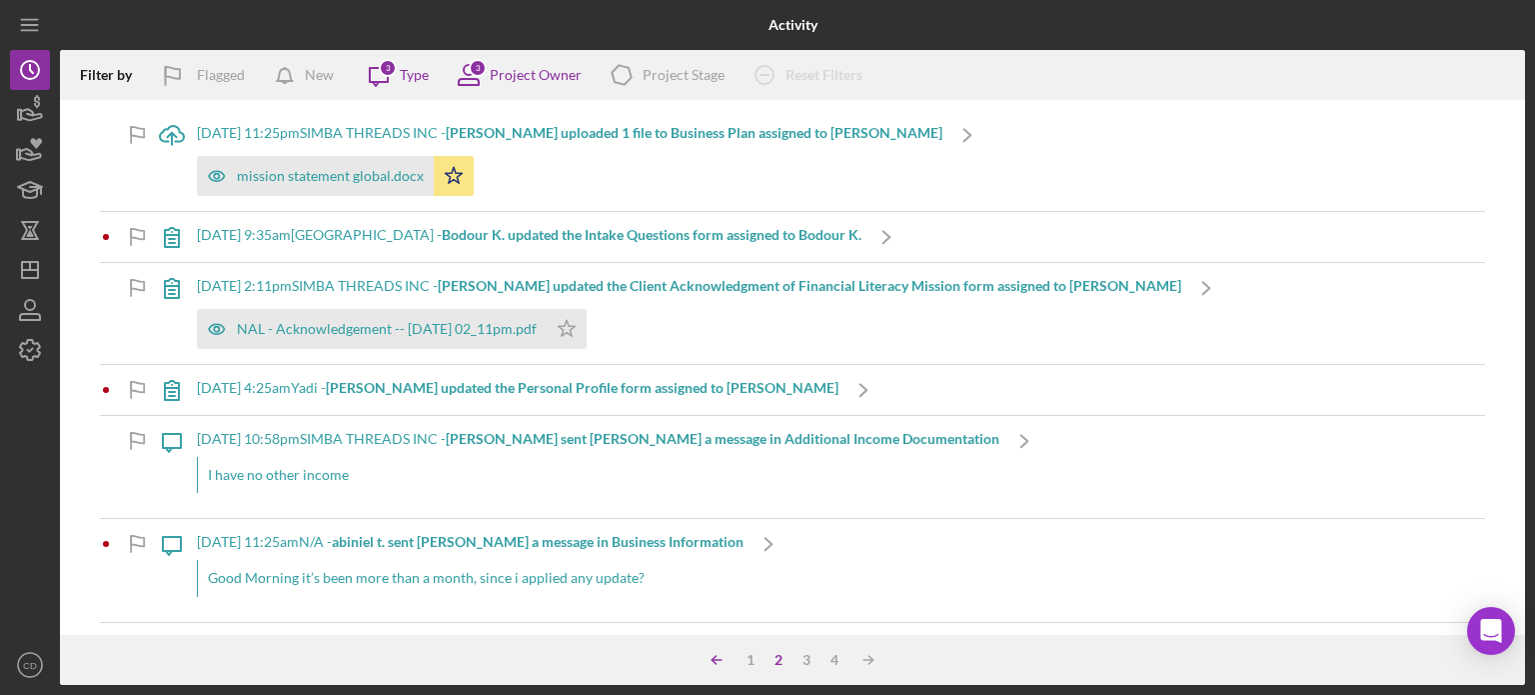
click at [717, 657] on icon "Icon/Table Sort Arrow" at bounding box center [717, 660] width 40 height 40
